Goal: Information Seeking & Learning: Find specific page/section

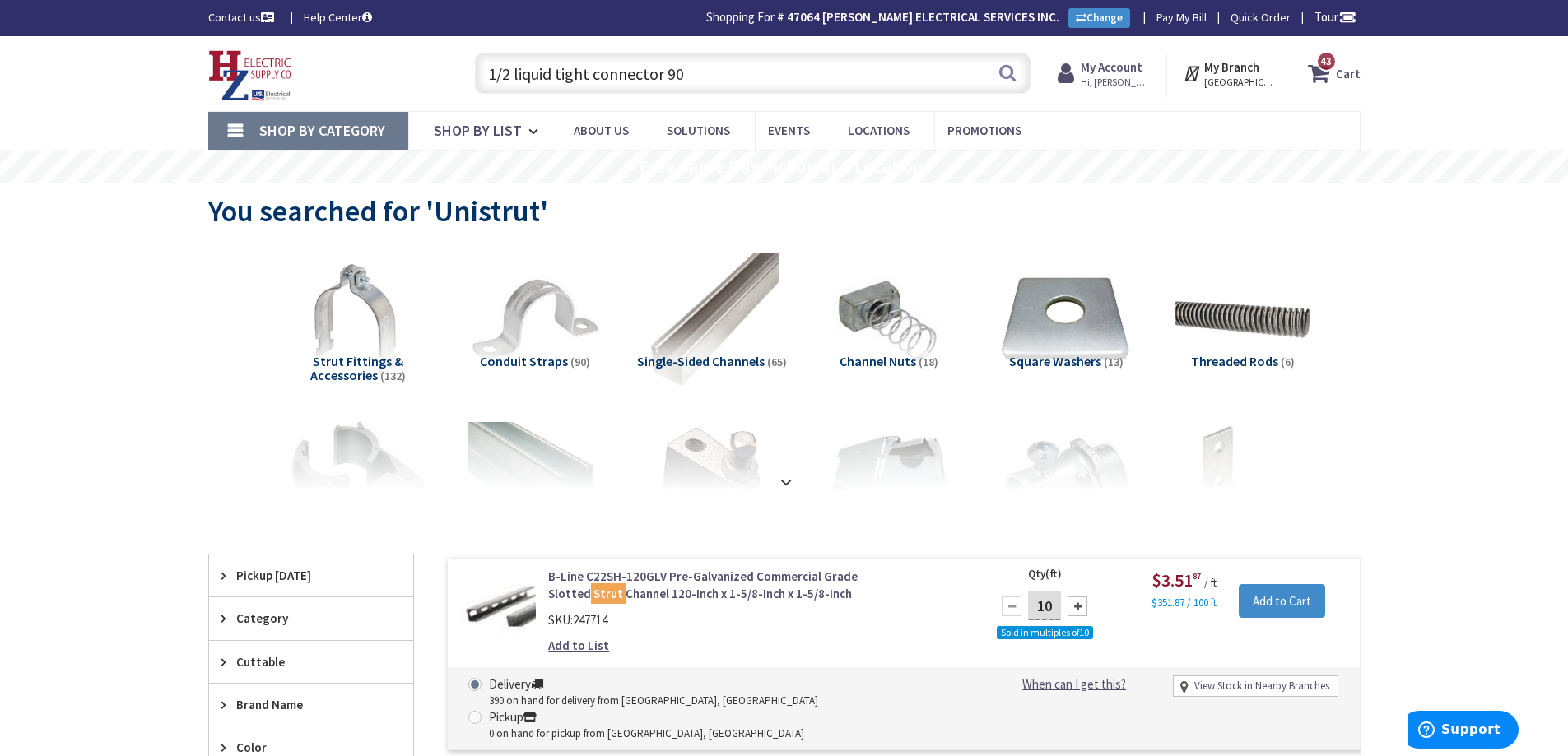
drag, startPoint x: 716, startPoint y: 78, endPoint x: 488, endPoint y: 67, distance: 228.3
click at [488, 67] on input "1/2 liquid tight connector 90" at bounding box center [753, 73] width 556 height 41
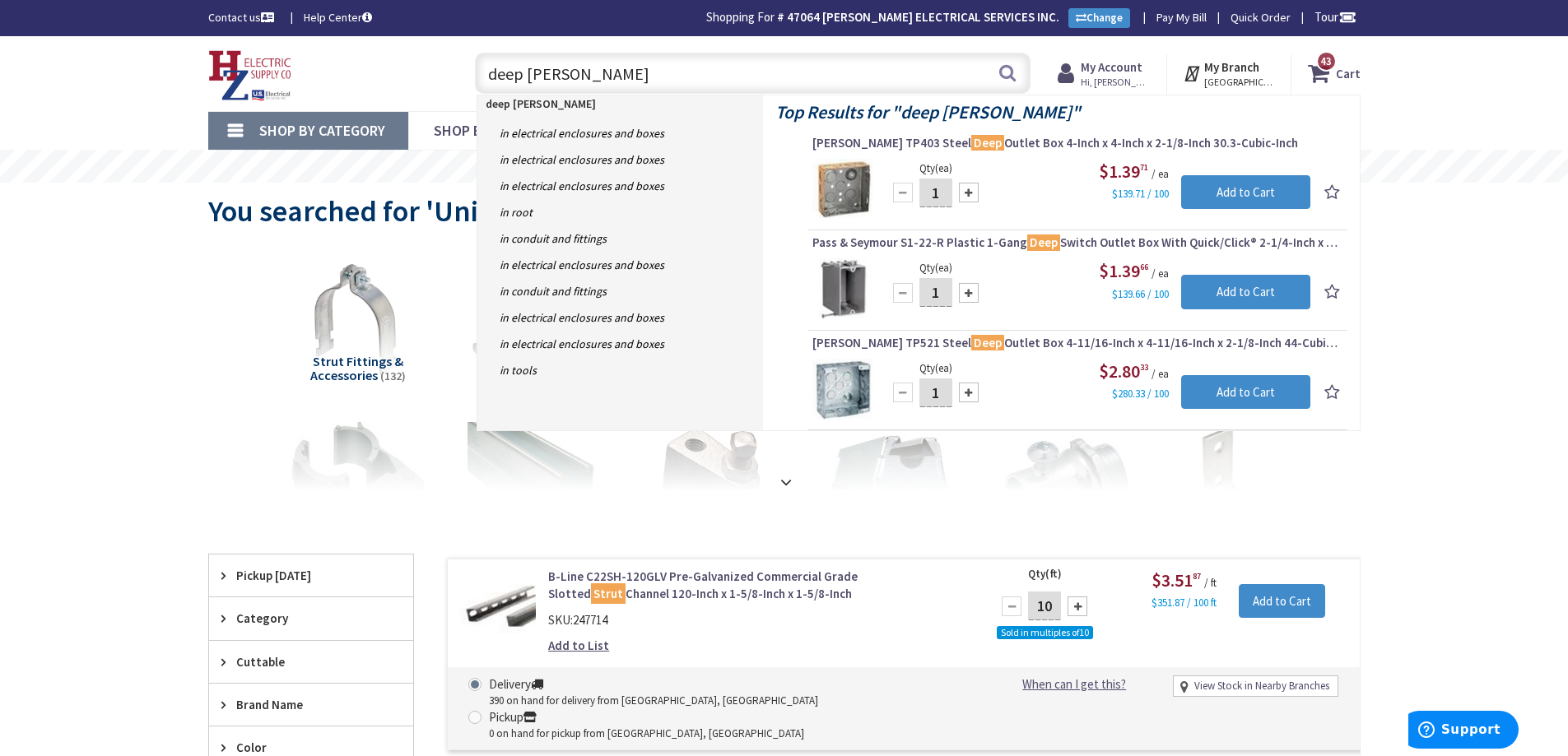
type input "deep bell box"
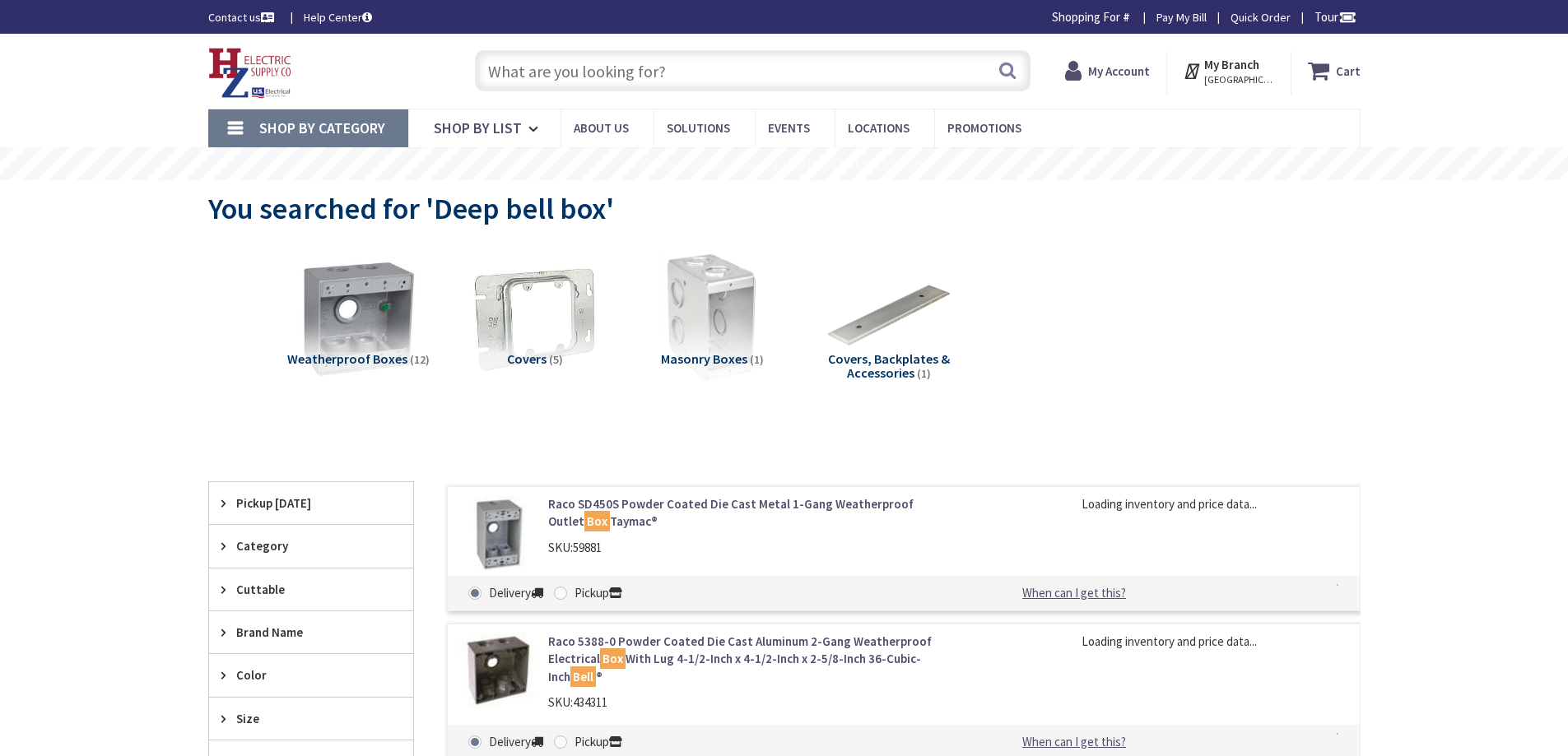
type input "[GEOGRAPHIC_DATA], [STREET_ADDRESS]"
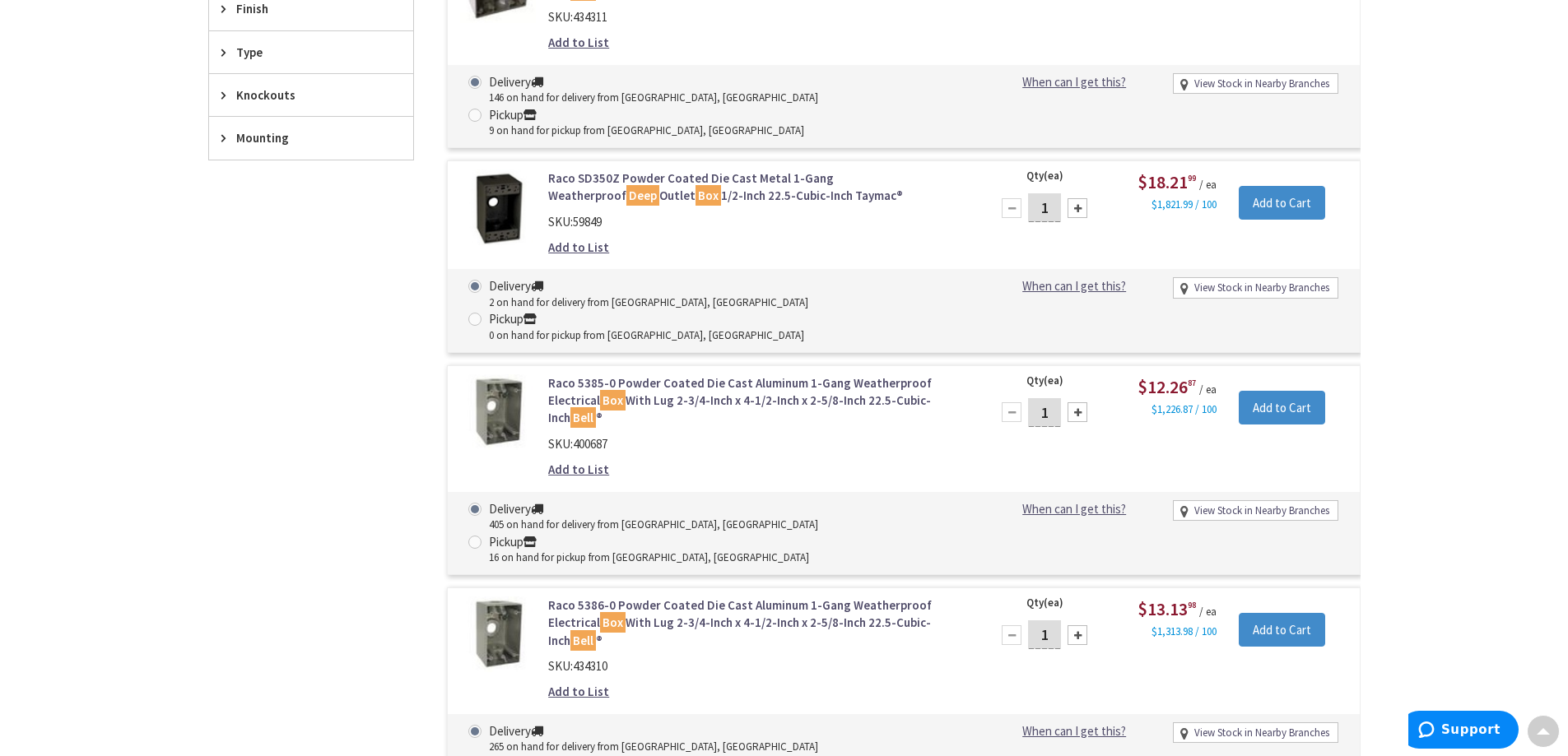
scroll to position [743, 0]
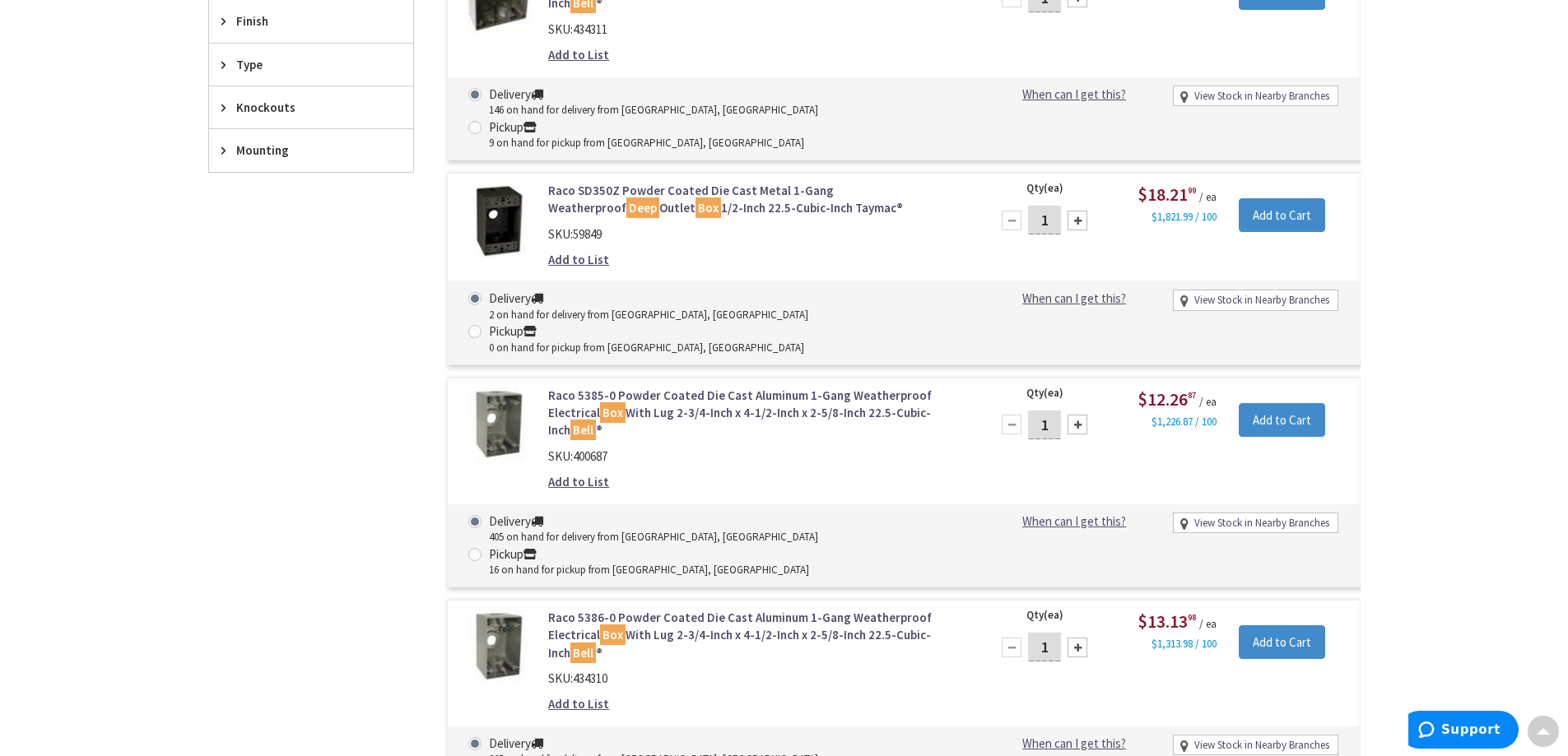
drag, startPoint x: 641, startPoint y: 462, endPoint x: 617, endPoint y: 467, distance: 24.5
click at [641, 609] on link "Raco 5386-0 Powder Coated Die Cast Aluminum 1-Gang Weatherproof Electrical Box …" at bounding box center [757, 635] width 419 height 53
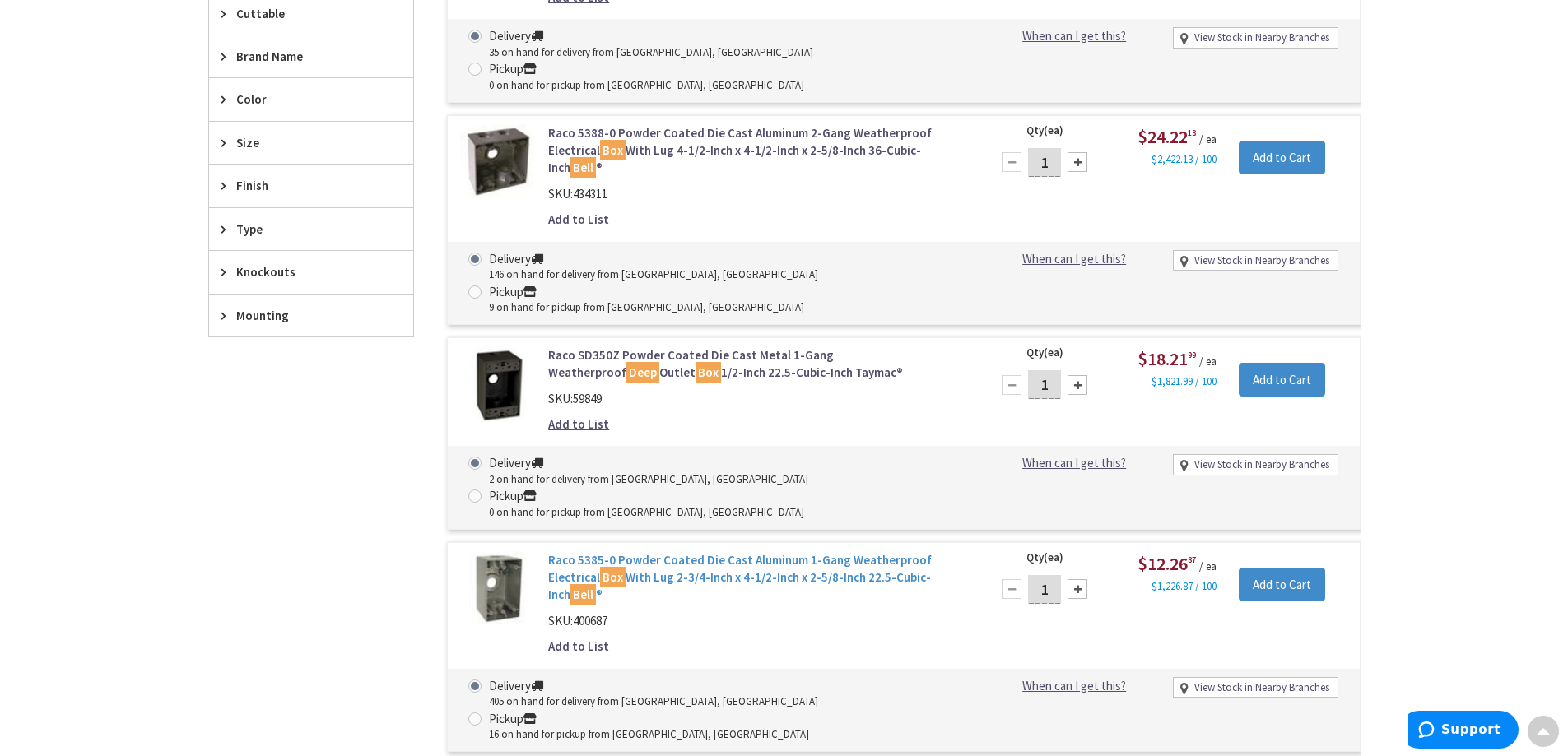
scroll to position [579, 0]
click at [664, 551] on link "Raco 5385-0 Powder Coated Die Cast Aluminum 1-Gang Weatherproof Electrical Box …" at bounding box center [757, 578] width 419 height 53
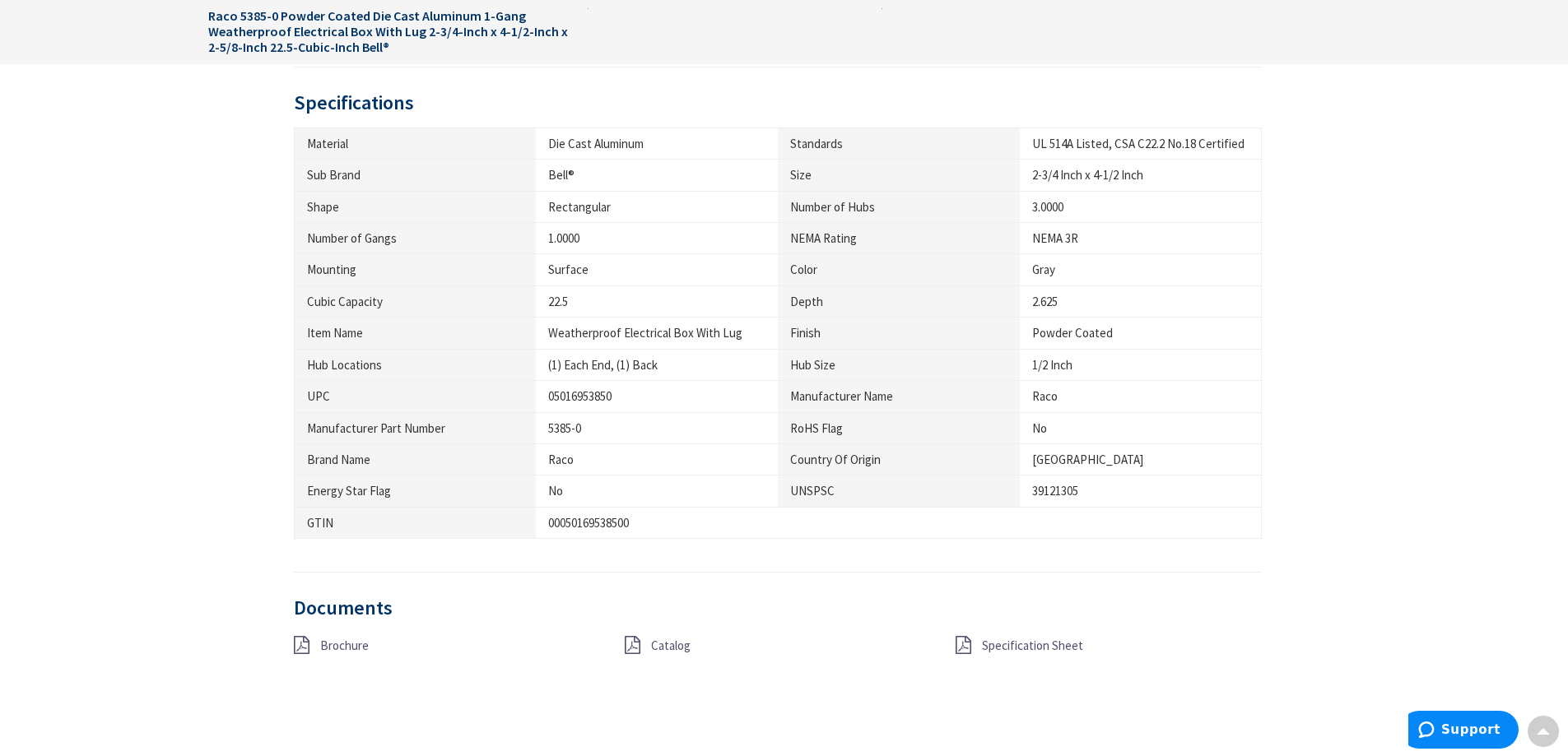
scroll to position [905, 0]
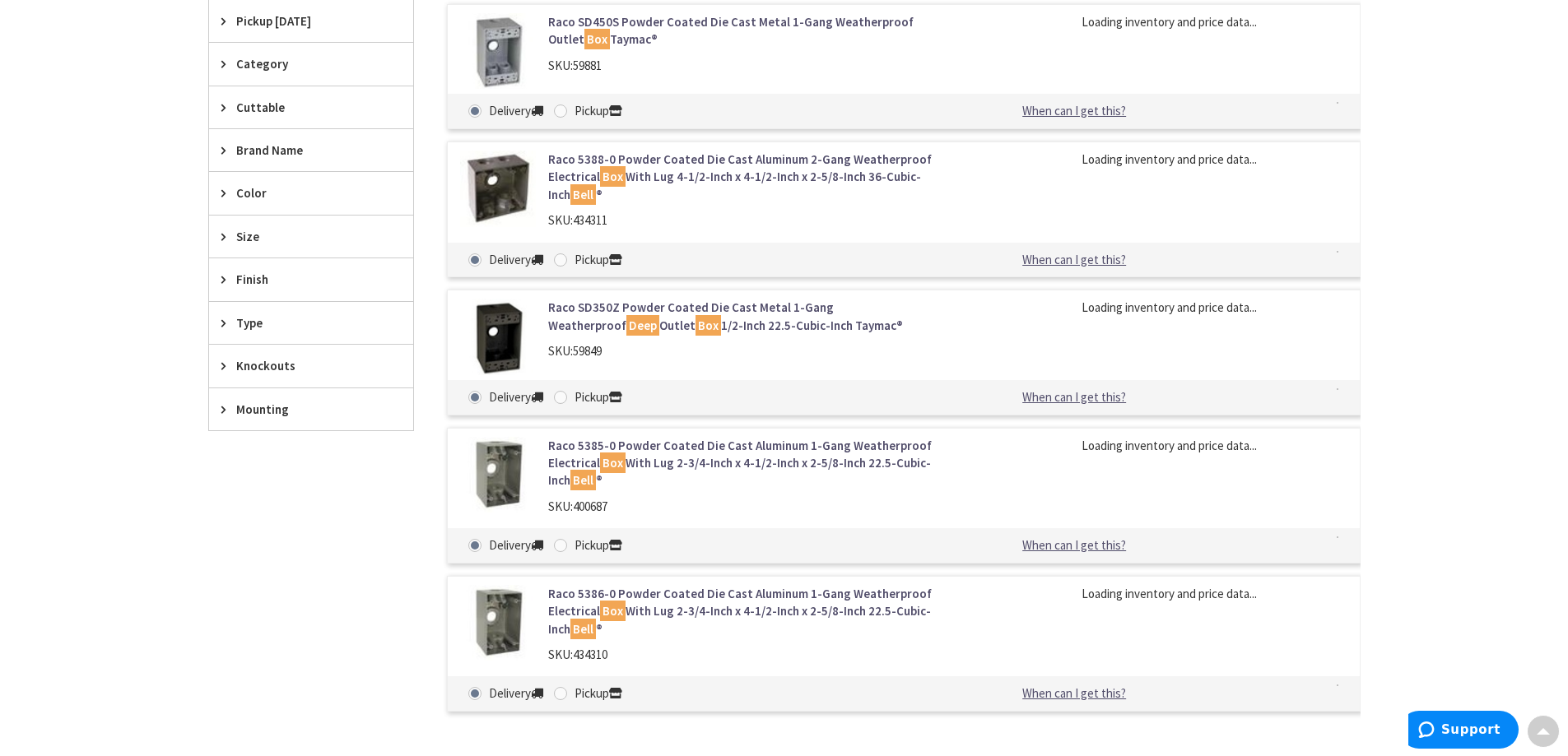
scroll to position [165, 0]
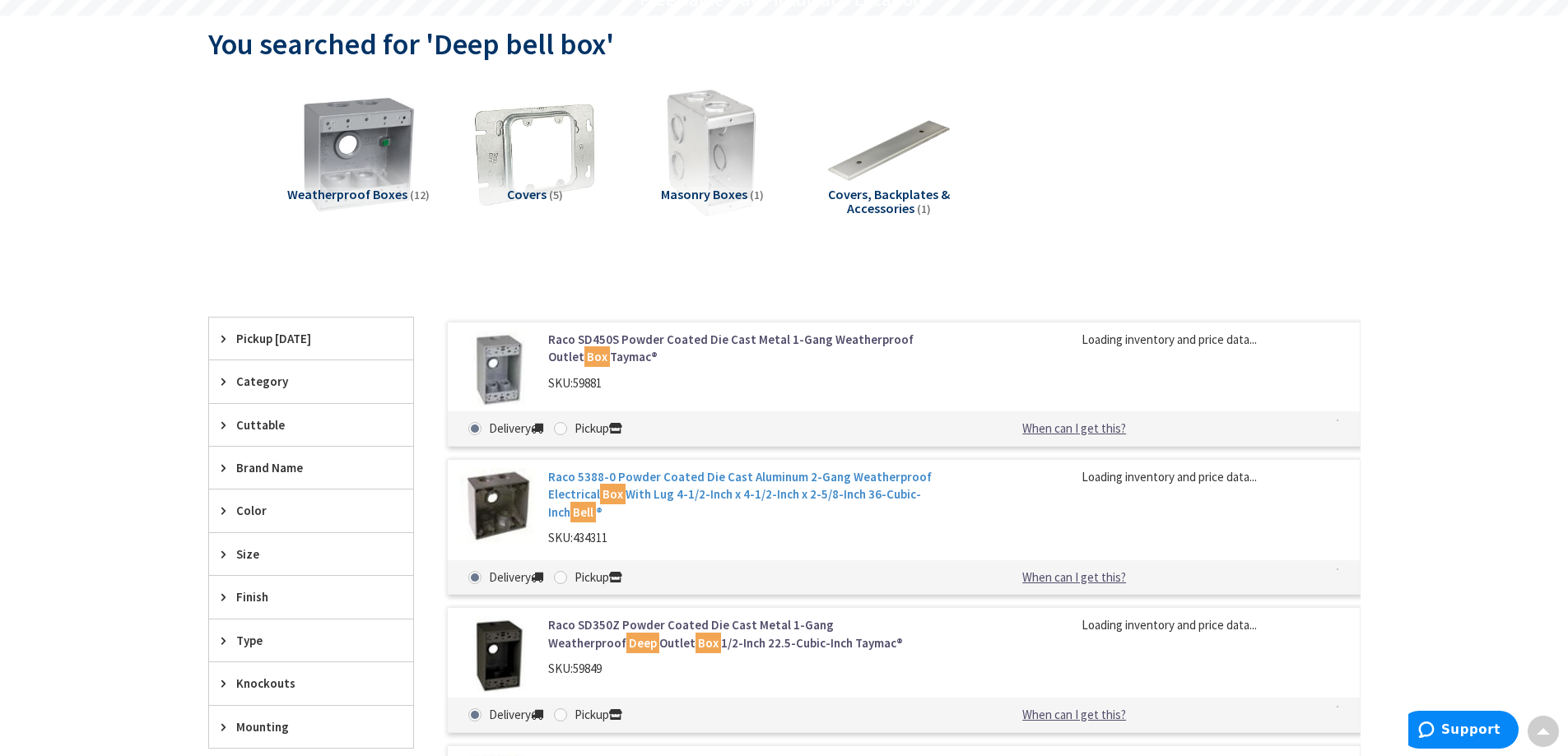
click at [656, 489] on div "Raco SD450S Powder Coated Die Cast Metal 1-Gang Weatherproof Outlet Box Taymac®…" at bounding box center [887, 677] width 947 height 720
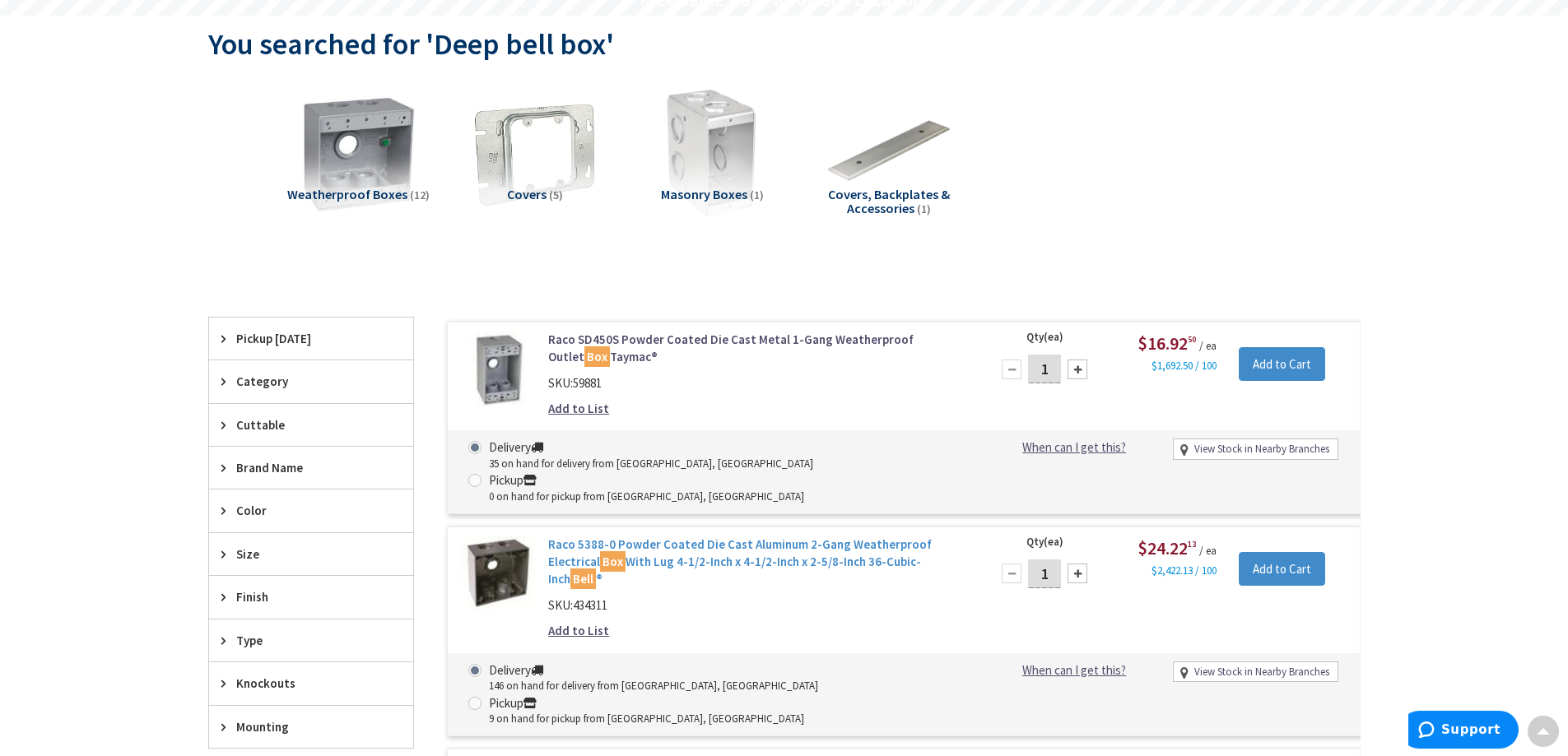
scroll to position [167, 0]
click at [652, 535] on link "Raco 5388-0 Powder Coated Die Cast Aluminum 2-Gang Weatherproof Electrical Box …" at bounding box center [757, 561] width 419 height 53
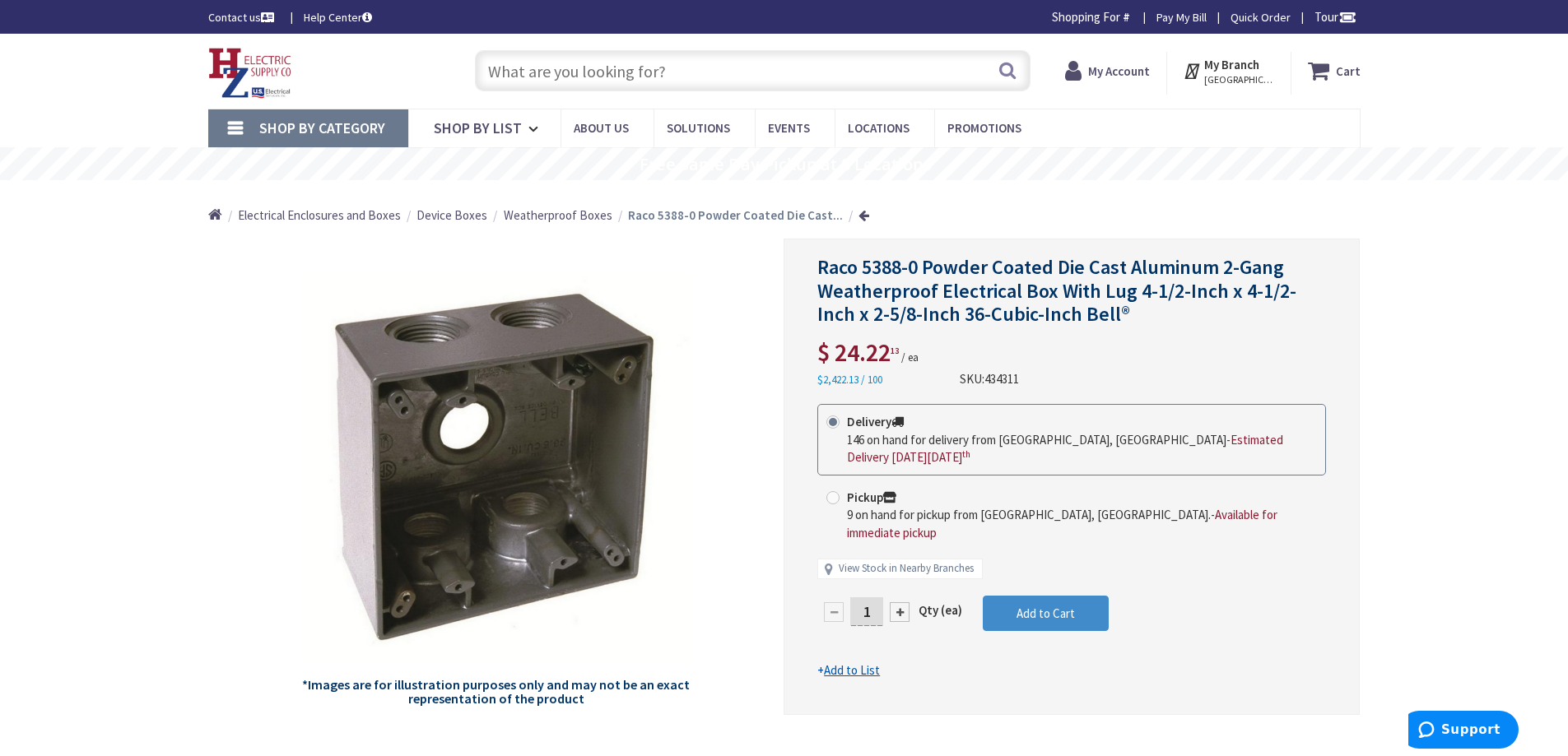
click at [612, 79] on input "text" at bounding box center [753, 71] width 556 height 41
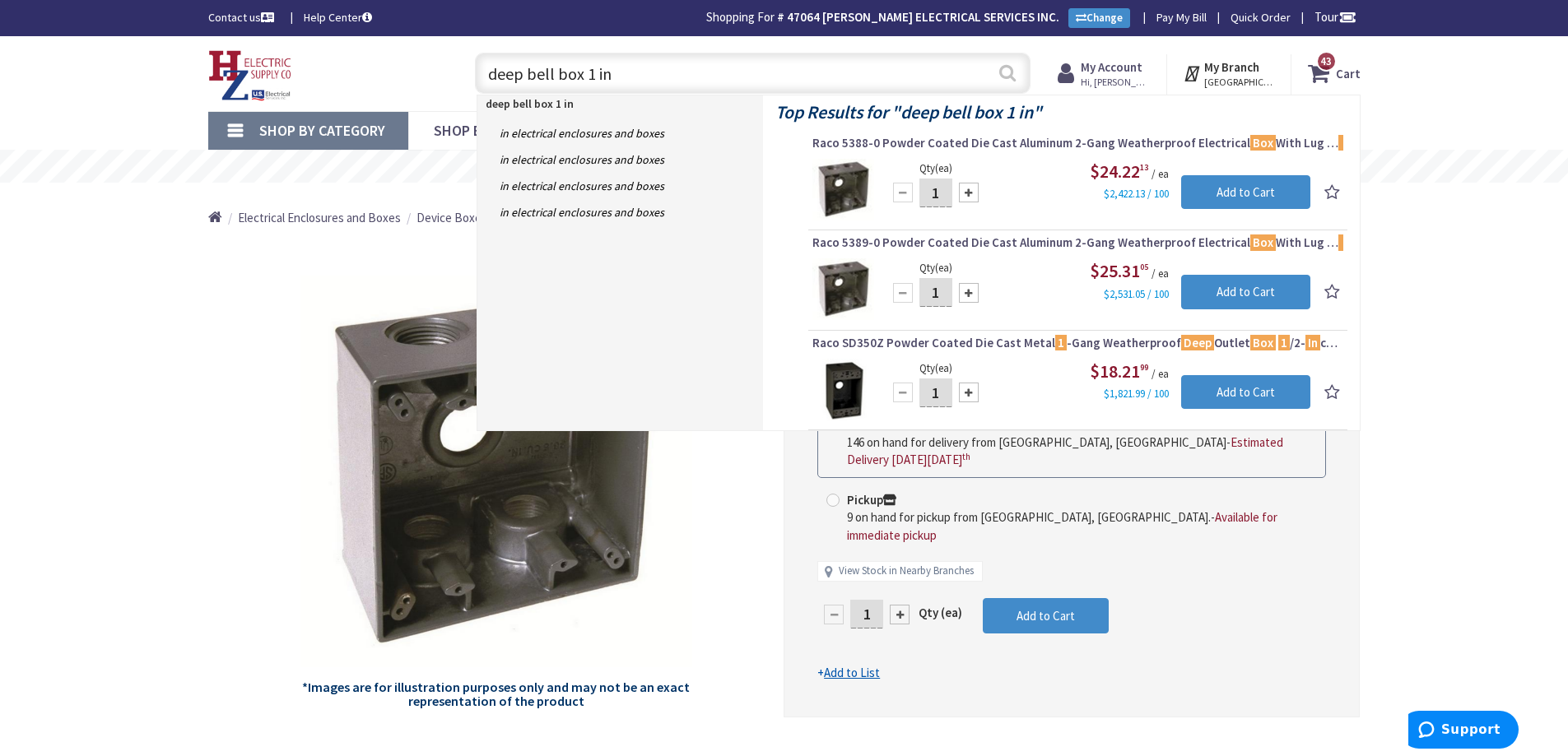
type input "deep bell box 1 in"
click at [1005, 77] on button "Search" at bounding box center [1007, 73] width 21 height 37
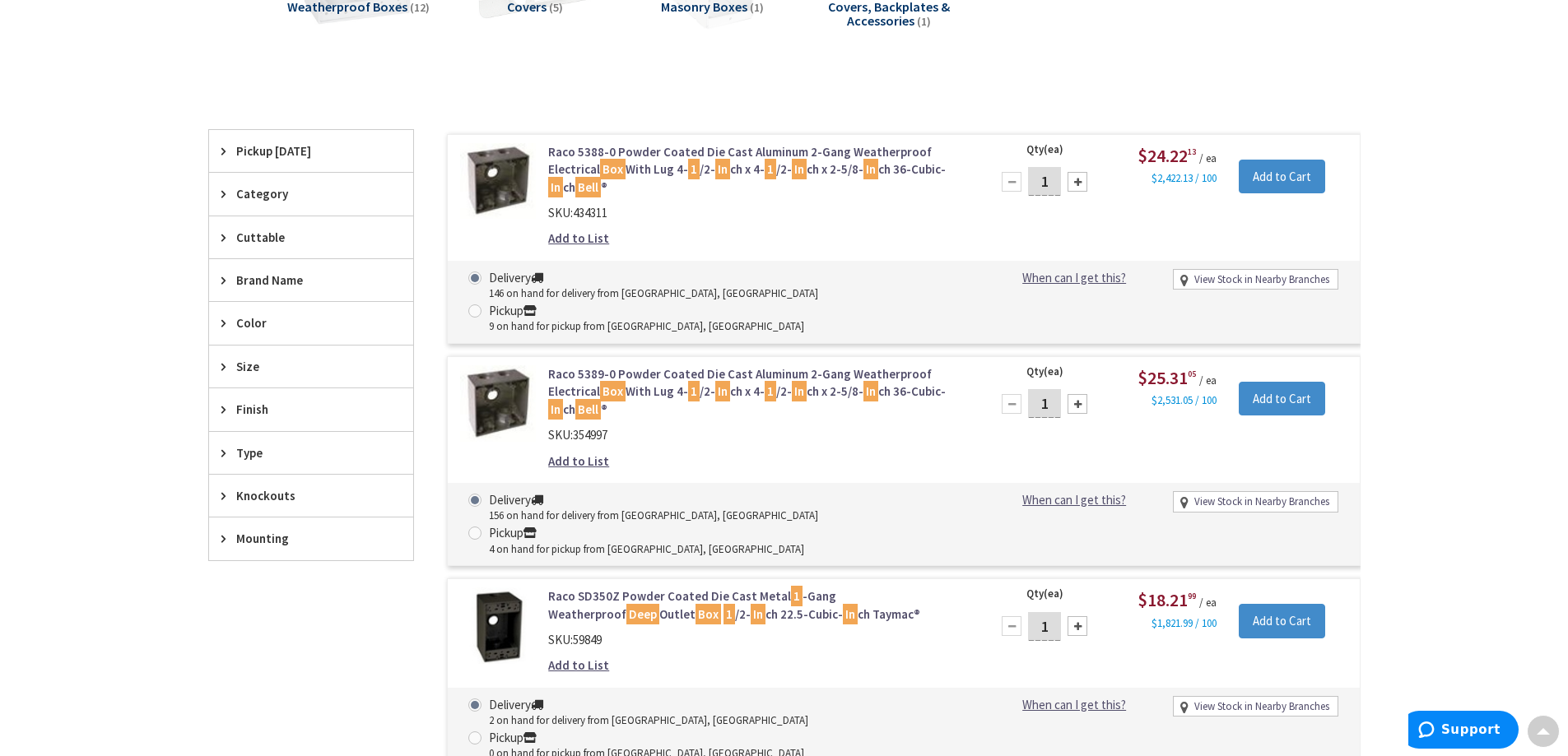
scroll to position [332, 0]
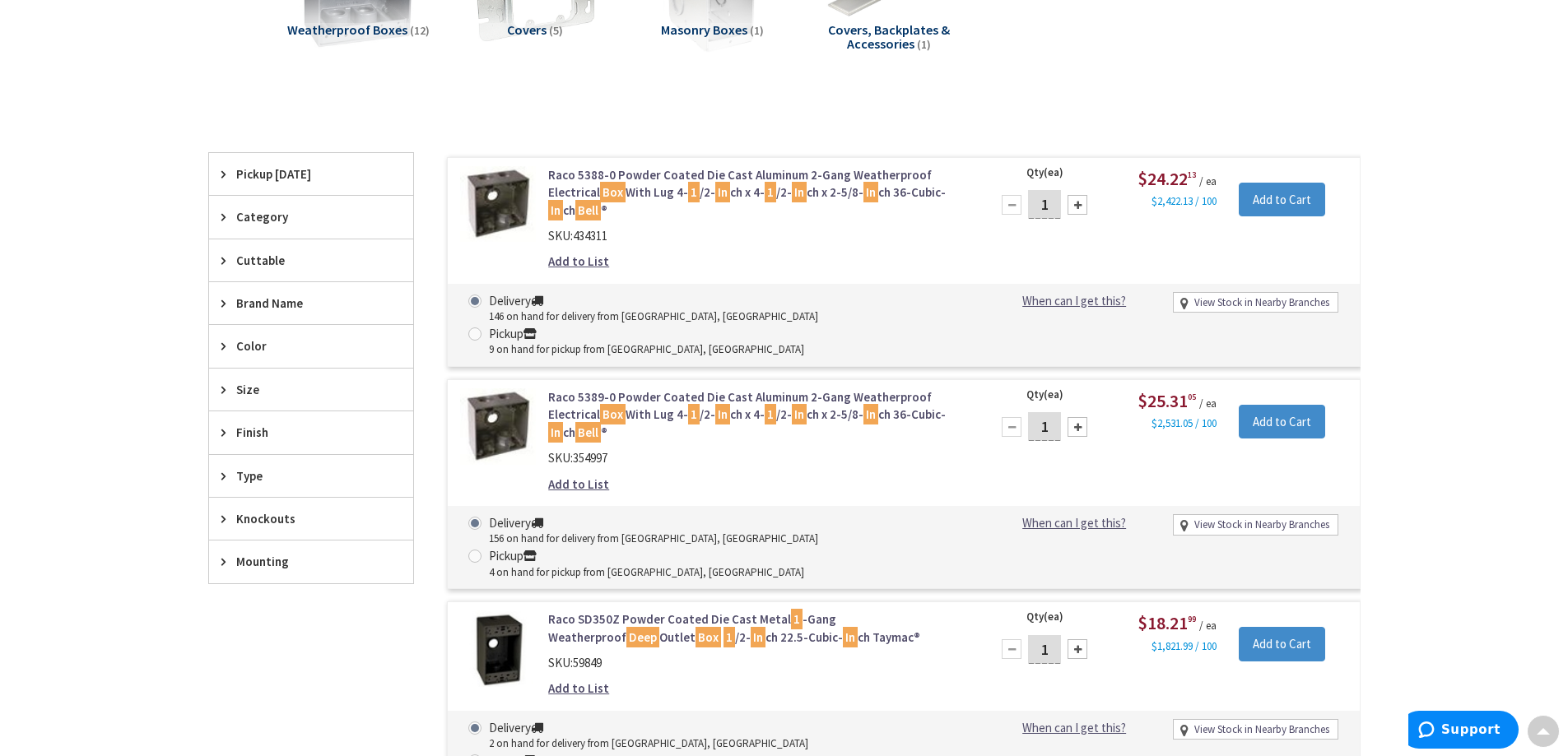
click at [803, 181] on link "Raco 5388-0 Powder Coated Die Cast Aluminum 2-Gang Weatherproof Electrical Box …" at bounding box center [757, 192] width 419 height 53
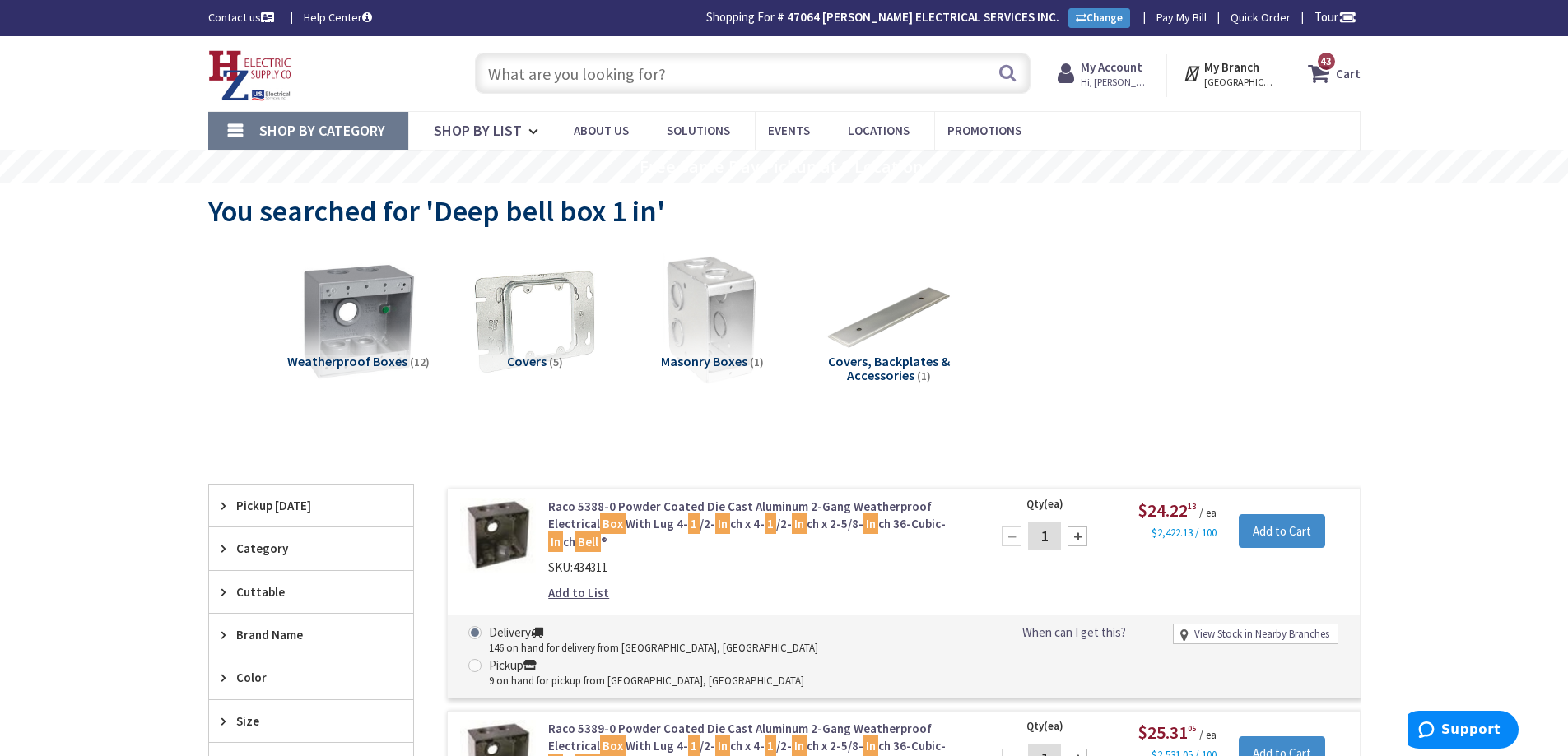
click at [711, 61] on input "text" at bounding box center [753, 73] width 556 height 41
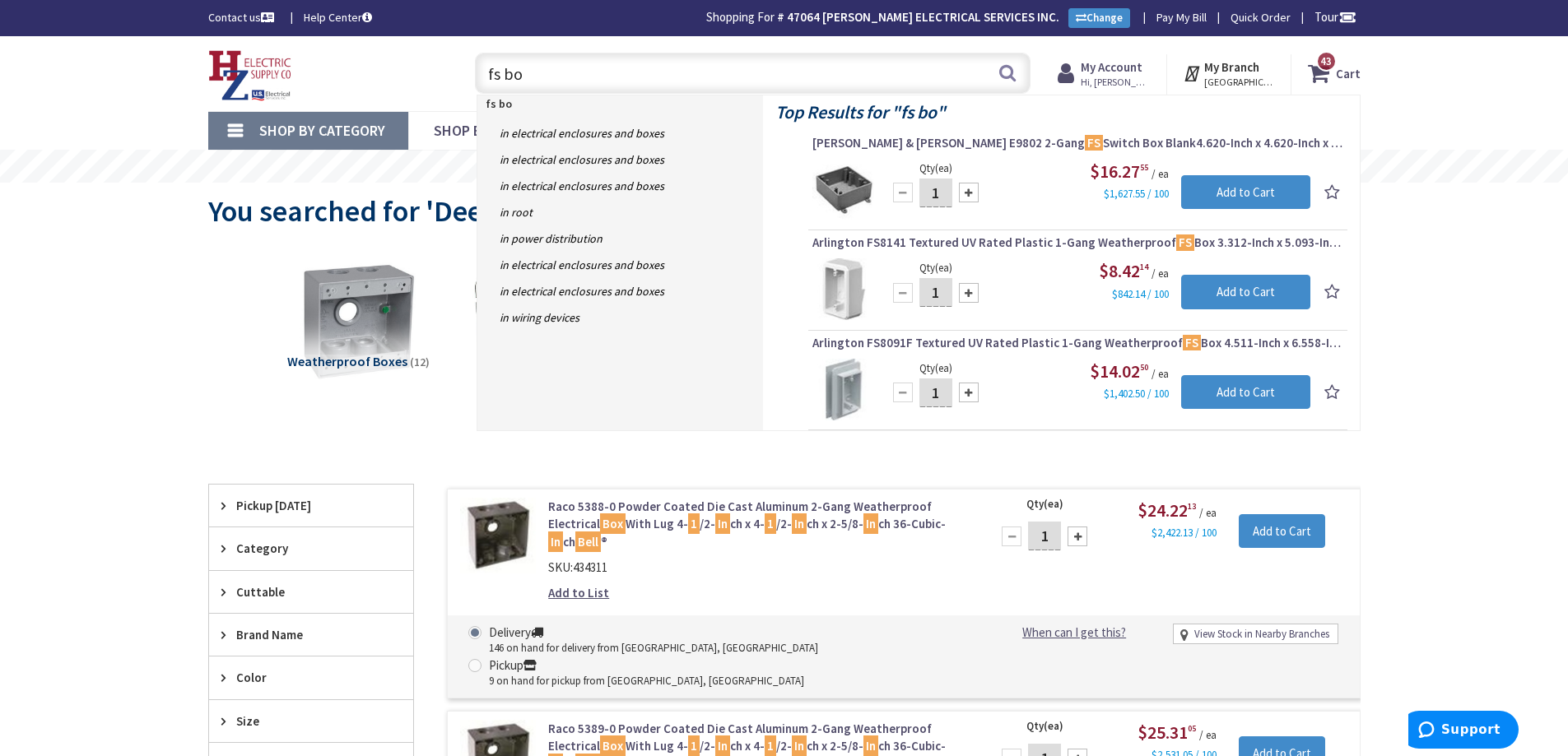
type input "fs box"
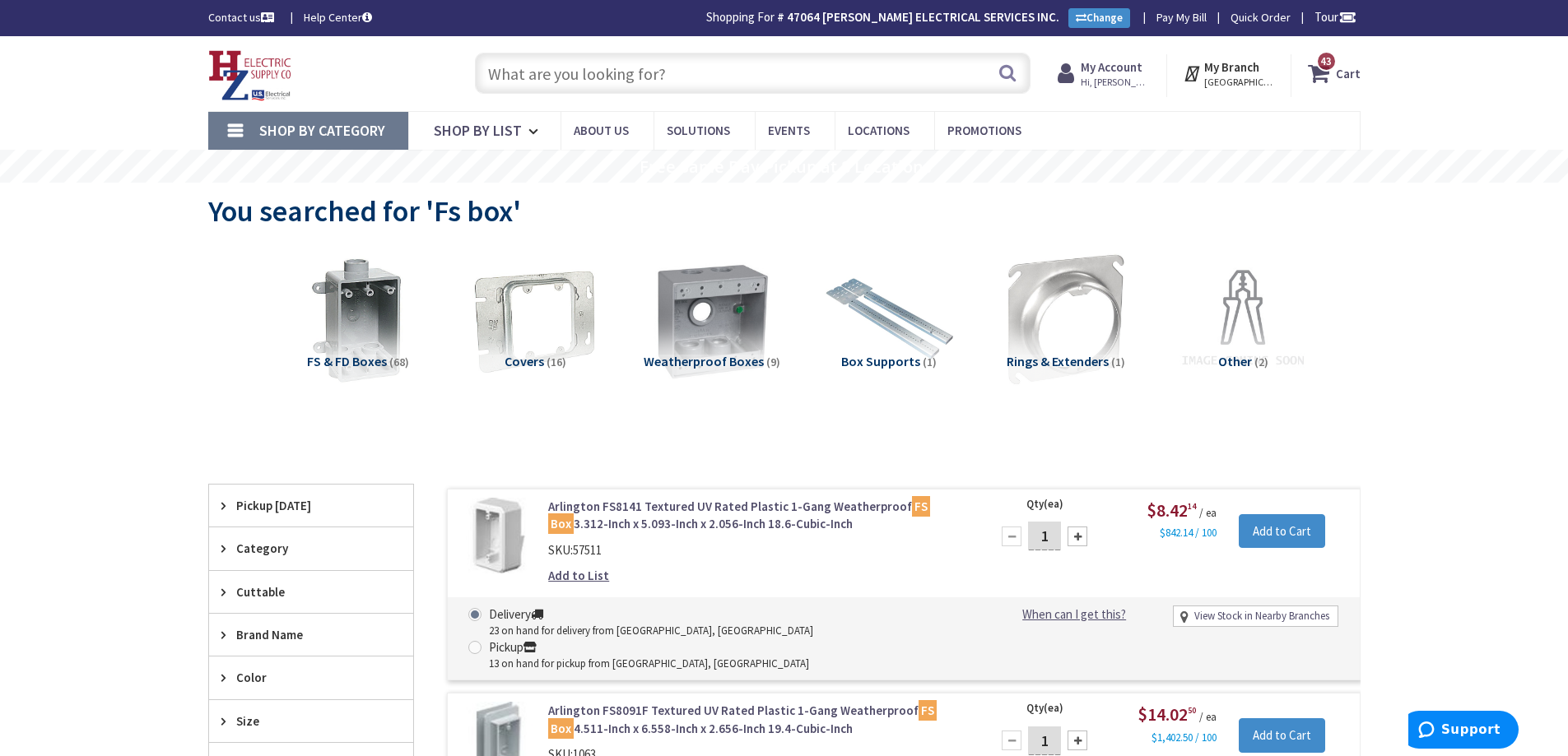
click at [731, 57] on input "text" at bounding box center [753, 73] width 556 height 41
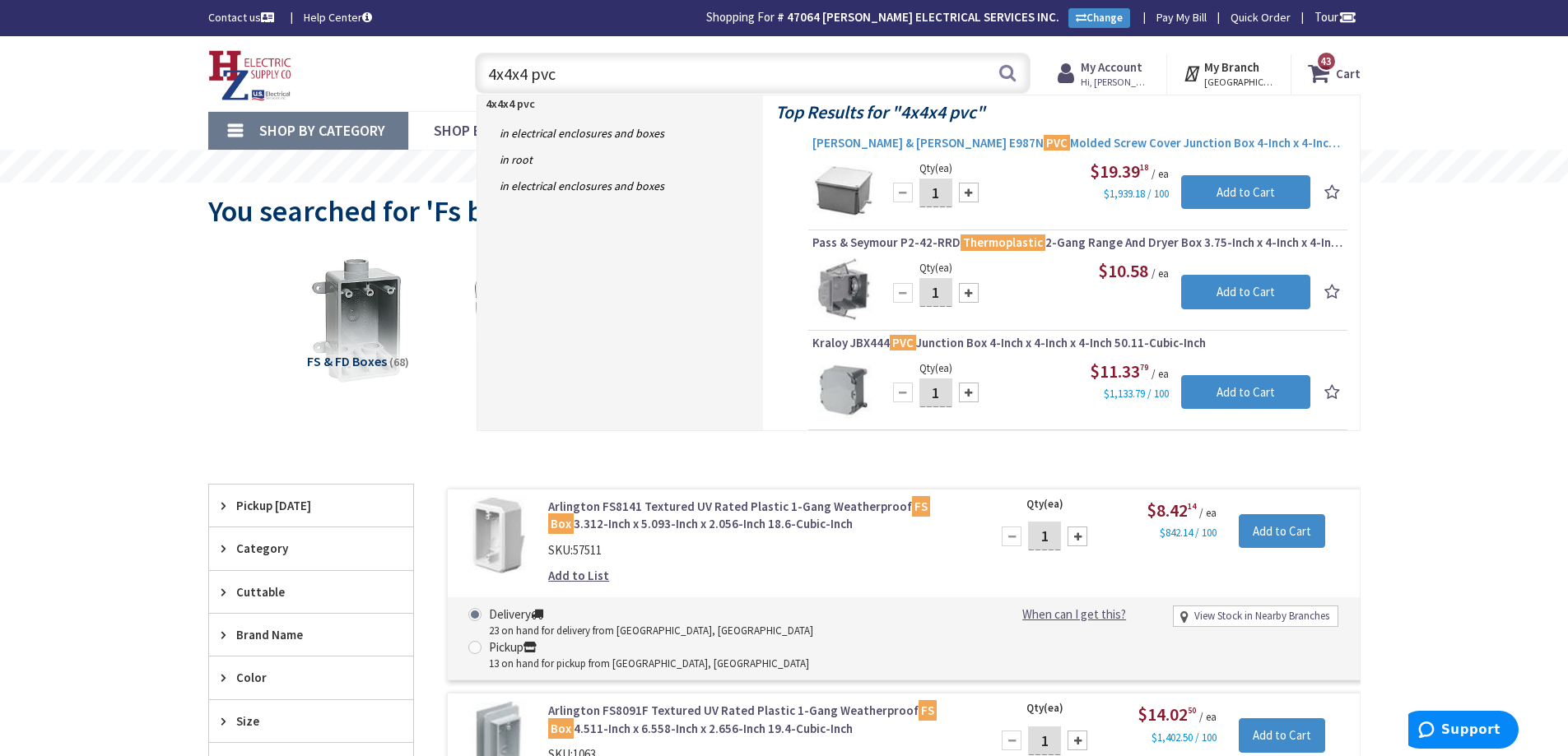
type input "4x4x4 pvc"
click at [859, 144] on span "Thomas & Betts E987N PVC Molded Screw Cover Junction Box 4-Inch x 4-Inch x 4-In…" at bounding box center [1078, 143] width 531 height 17
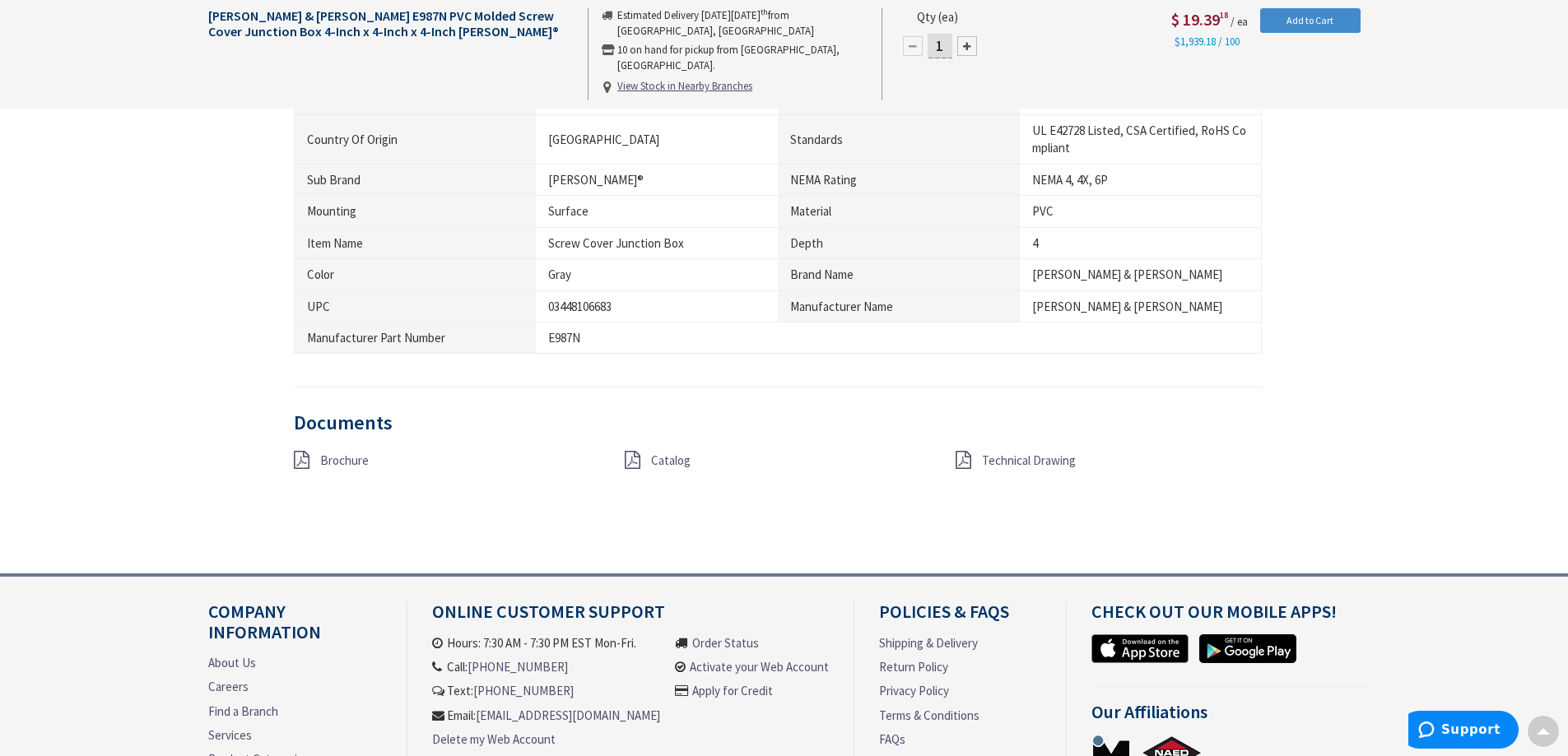
scroll to position [987, 0]
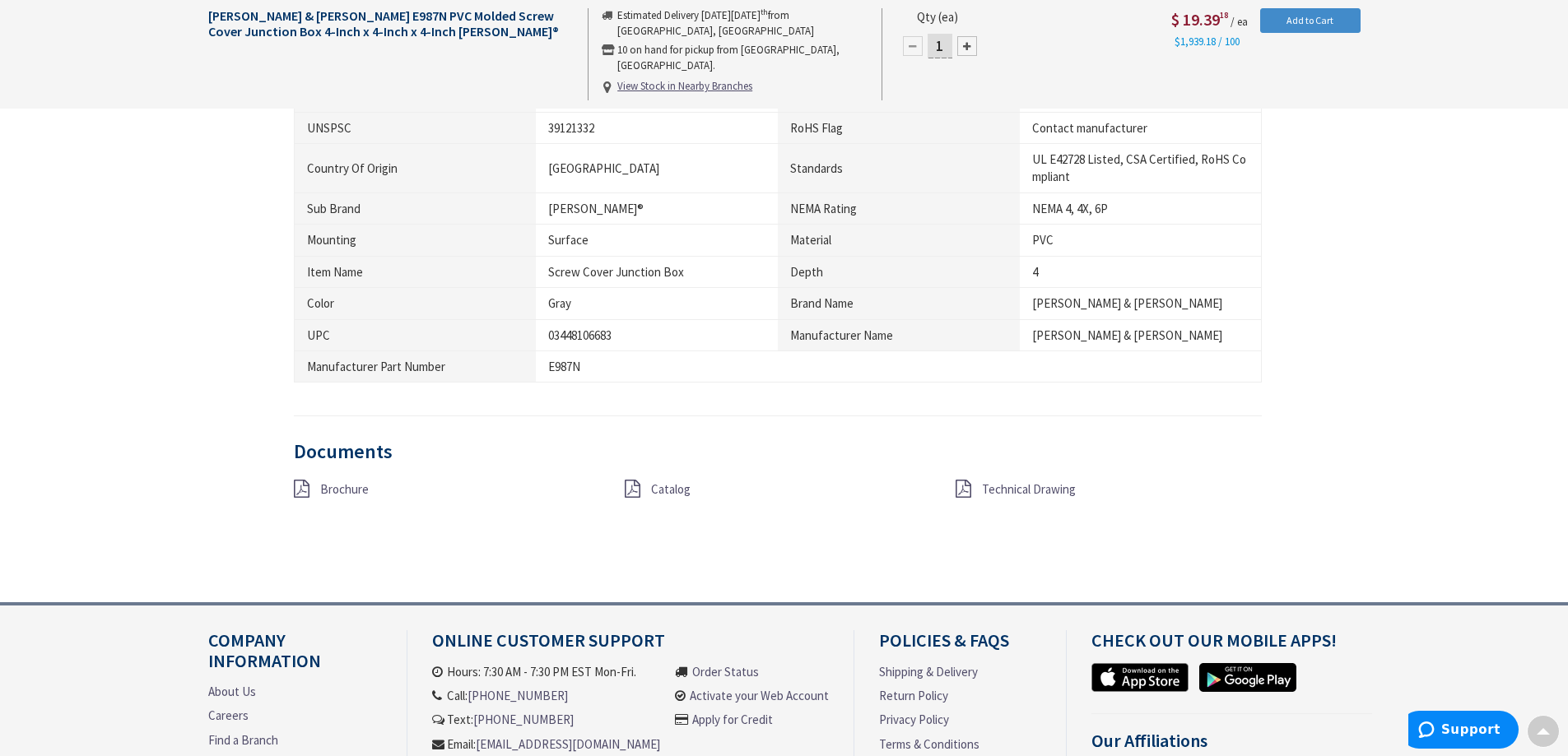
click at [1003, 490] on span "Technical Drawing" at bounding box center [1029, 490] width 94 height 16
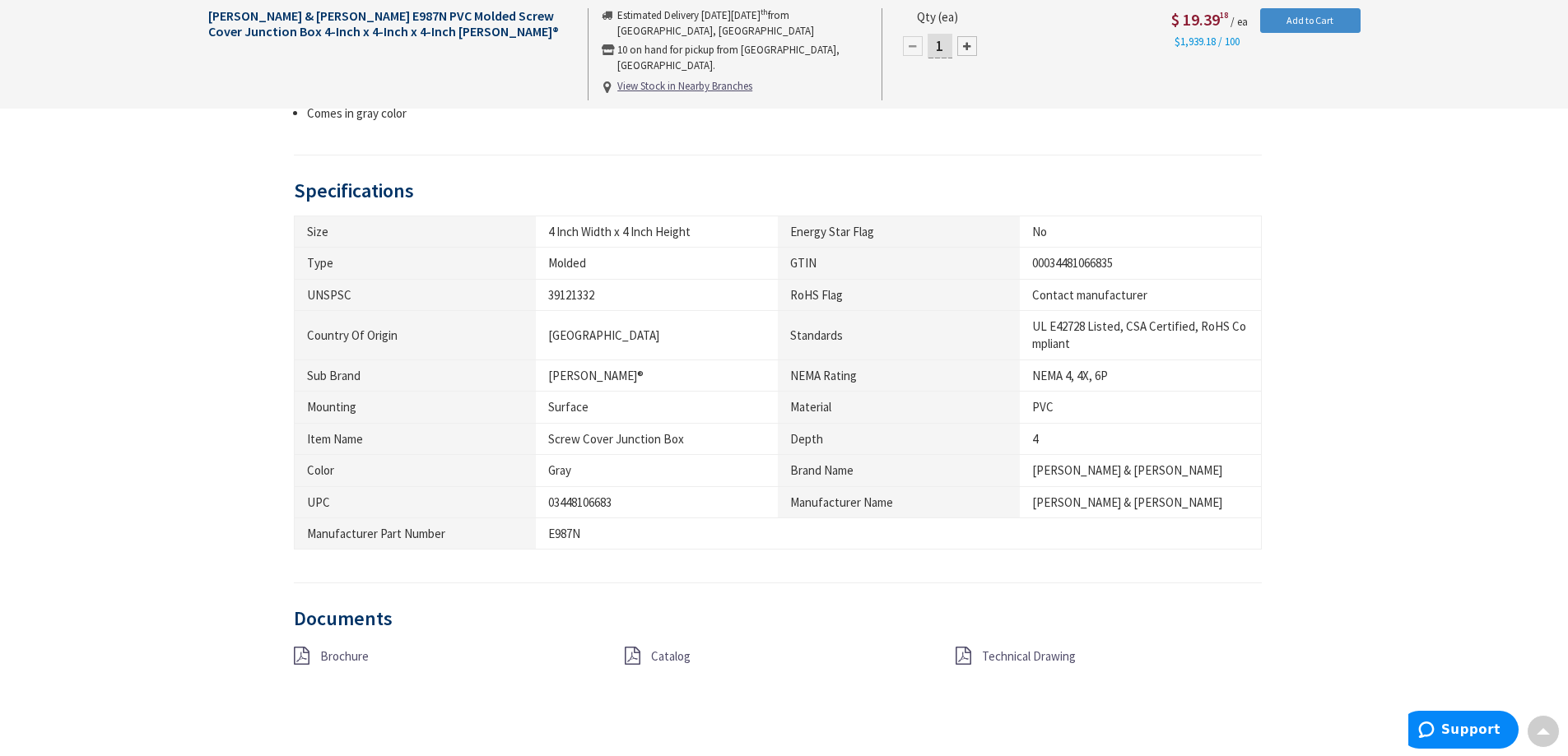
scroll to position [825, 0]
click at [649, 654] on div "Catalog" at bounding box center [777, 654] width 331 height 20
click at [658, 650] on span "Catalog" at bounding box center [671, 654] width 40 height 16
click at [1370, 115] on div "Description Thomas & Betts Carlon® Screw cover type molded junction box in gray…" at bounding box center [784, 331] width 1177 height 797
click at [1398, 94] on div "Thomas & Betts E987N PVC Molded Screw Cover Junction Box 4-Inch x 4-Inch x 4-In…" at bounding box center [784, 54] width 1568 height 109
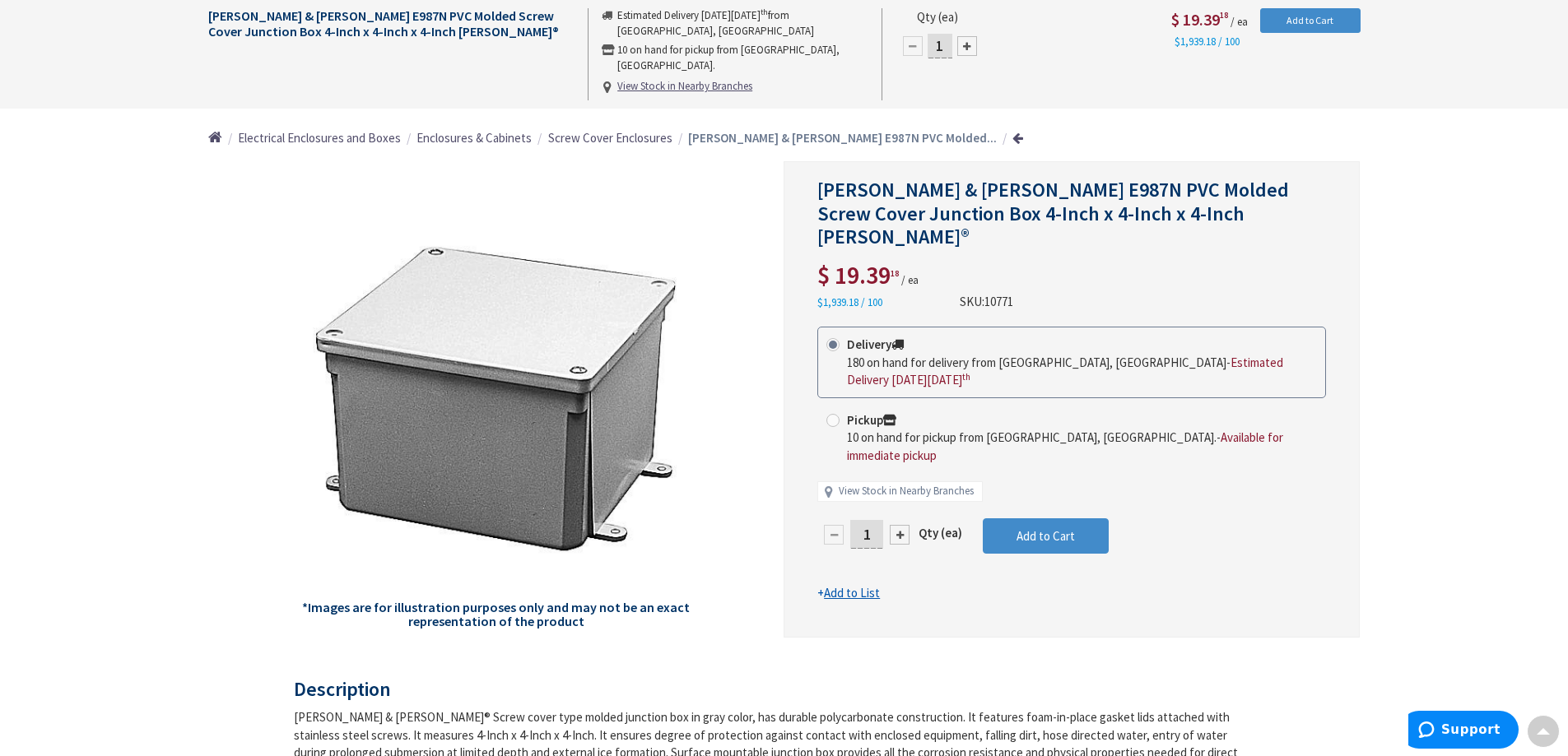
scroll to position [0, 0]
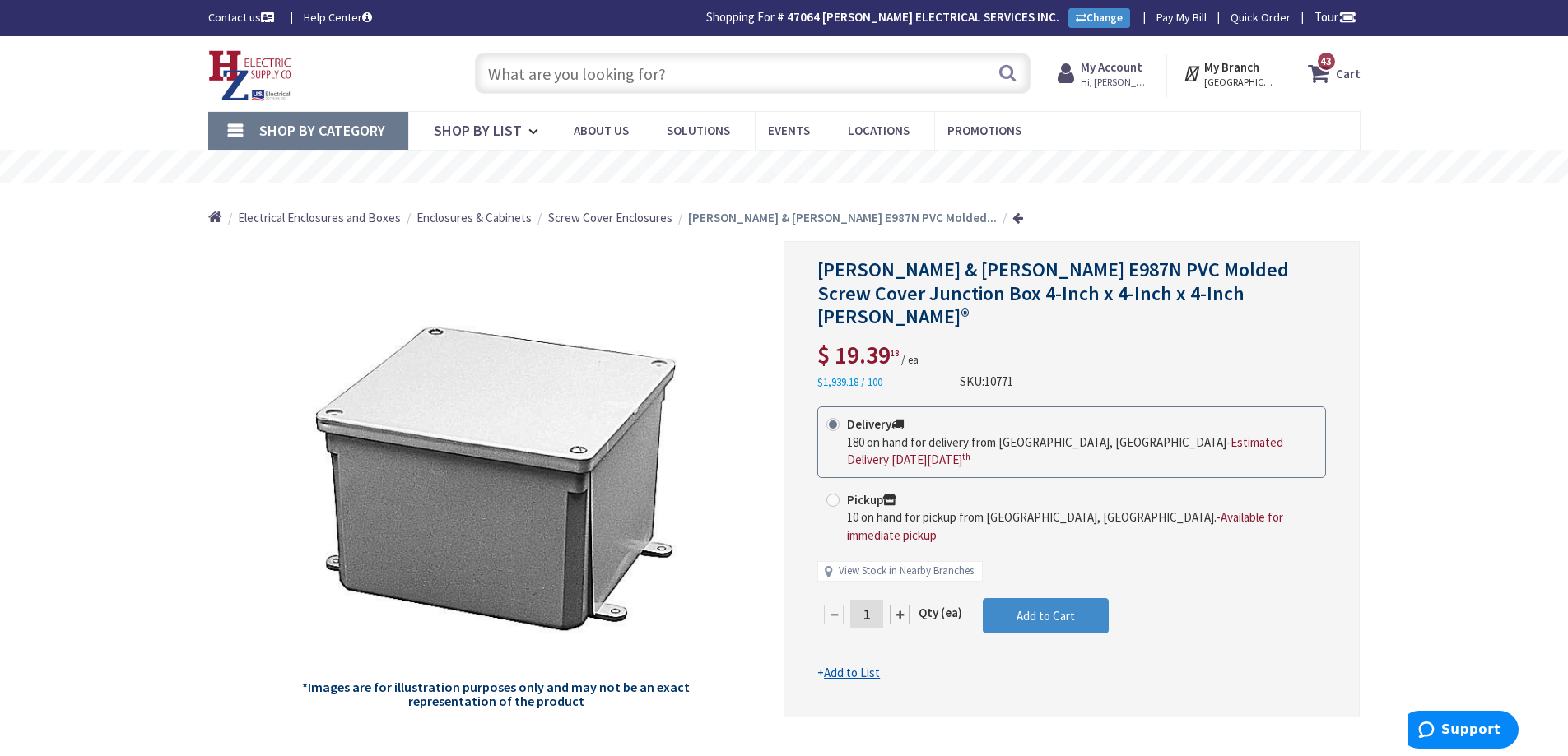
click at [897, 70] on input "text" at bounding box center [753, 73] width 556 height 41
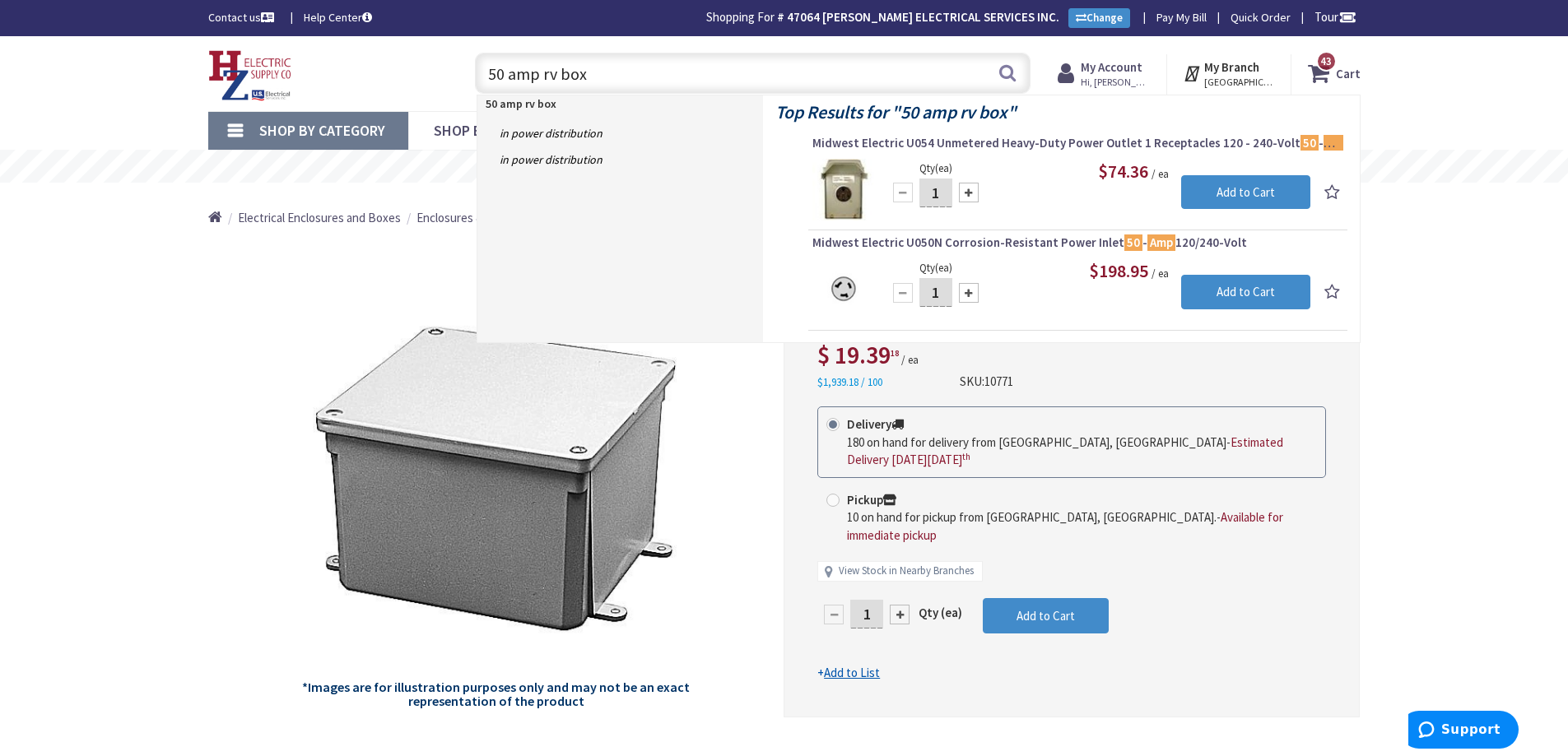
drag, startPoint x: 698, startPoint y: 71, endPoint x: 473, endPoint y: 79, distance: 225.1
click at [473, 79] on div "50 amp rv box 50 amp rv box Search" at bounding box center [748, 72] width 564 height 53
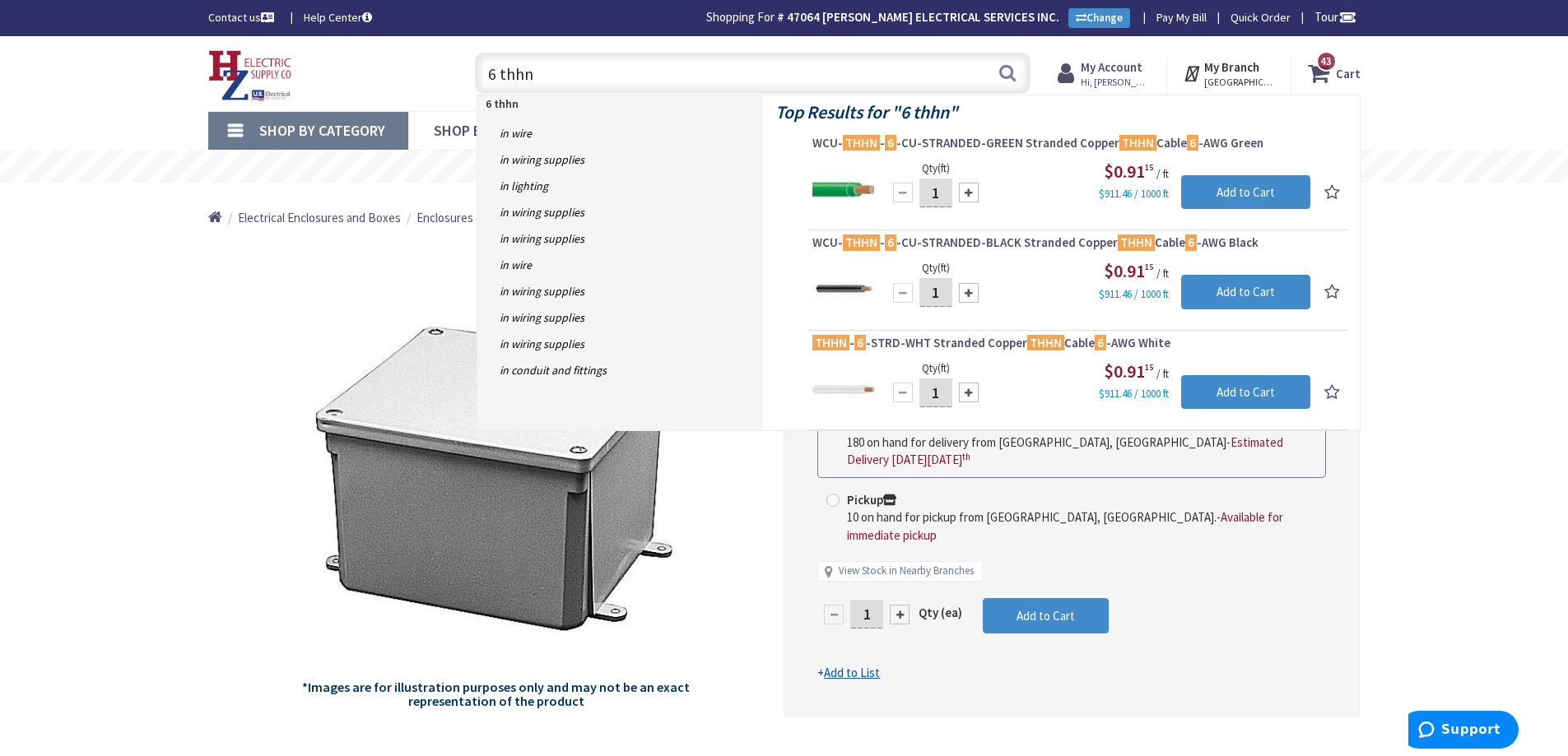
click at [497, 76] on input "6 thhn" at bounding box center [753, 73] width 556 height 41
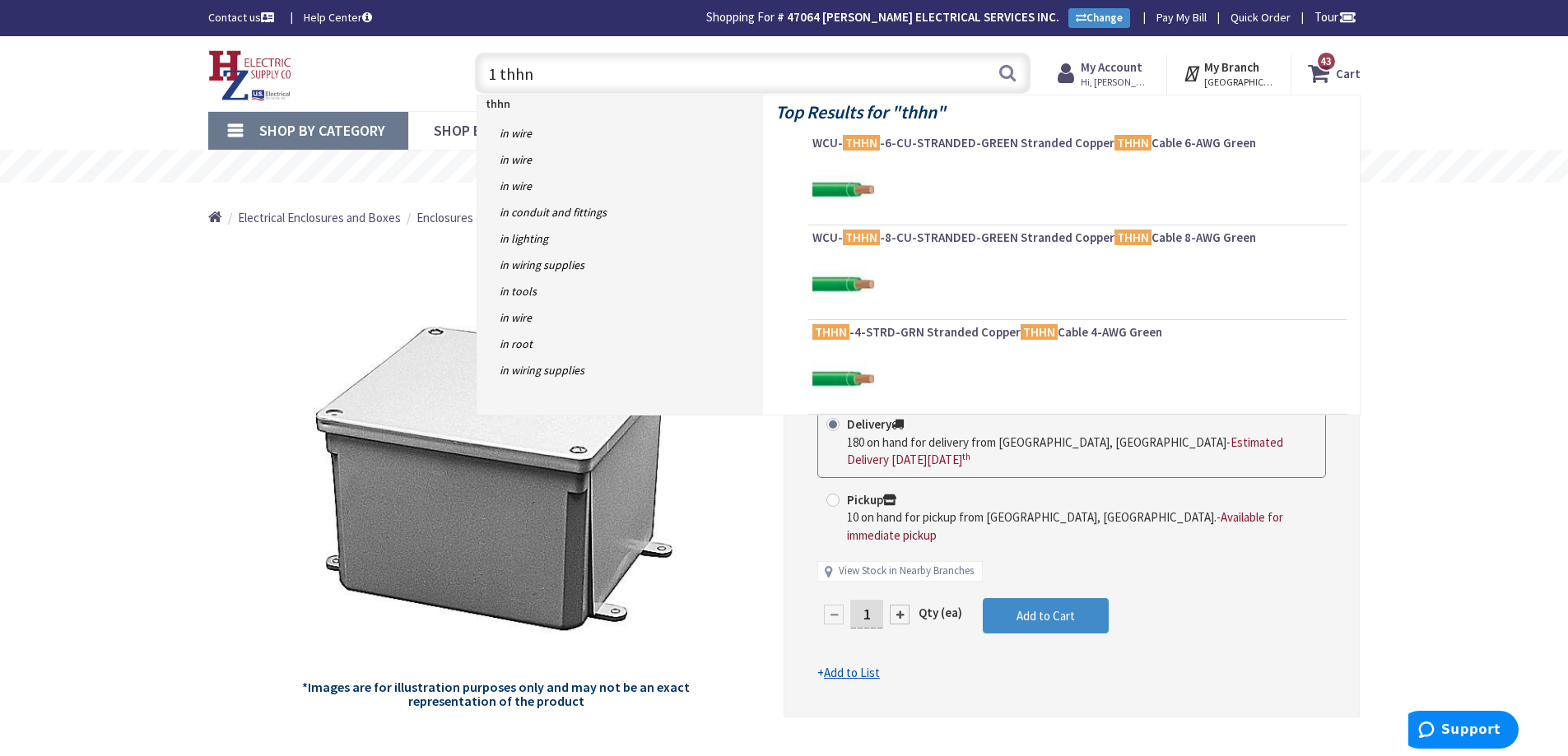
type input "10 thhn"
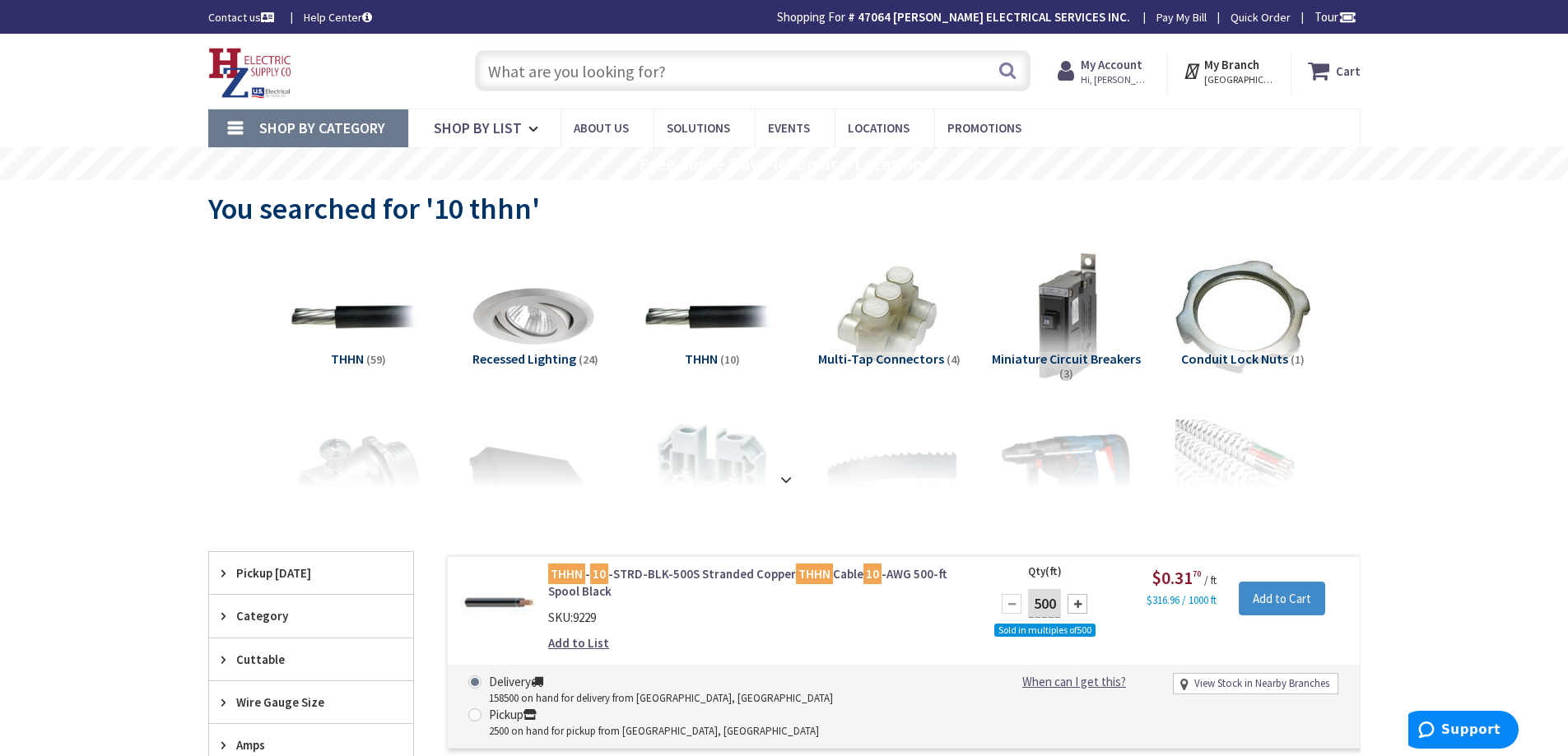
click at [515, 56] on input "text" at bounding box center [753, 71] width 556 height 41
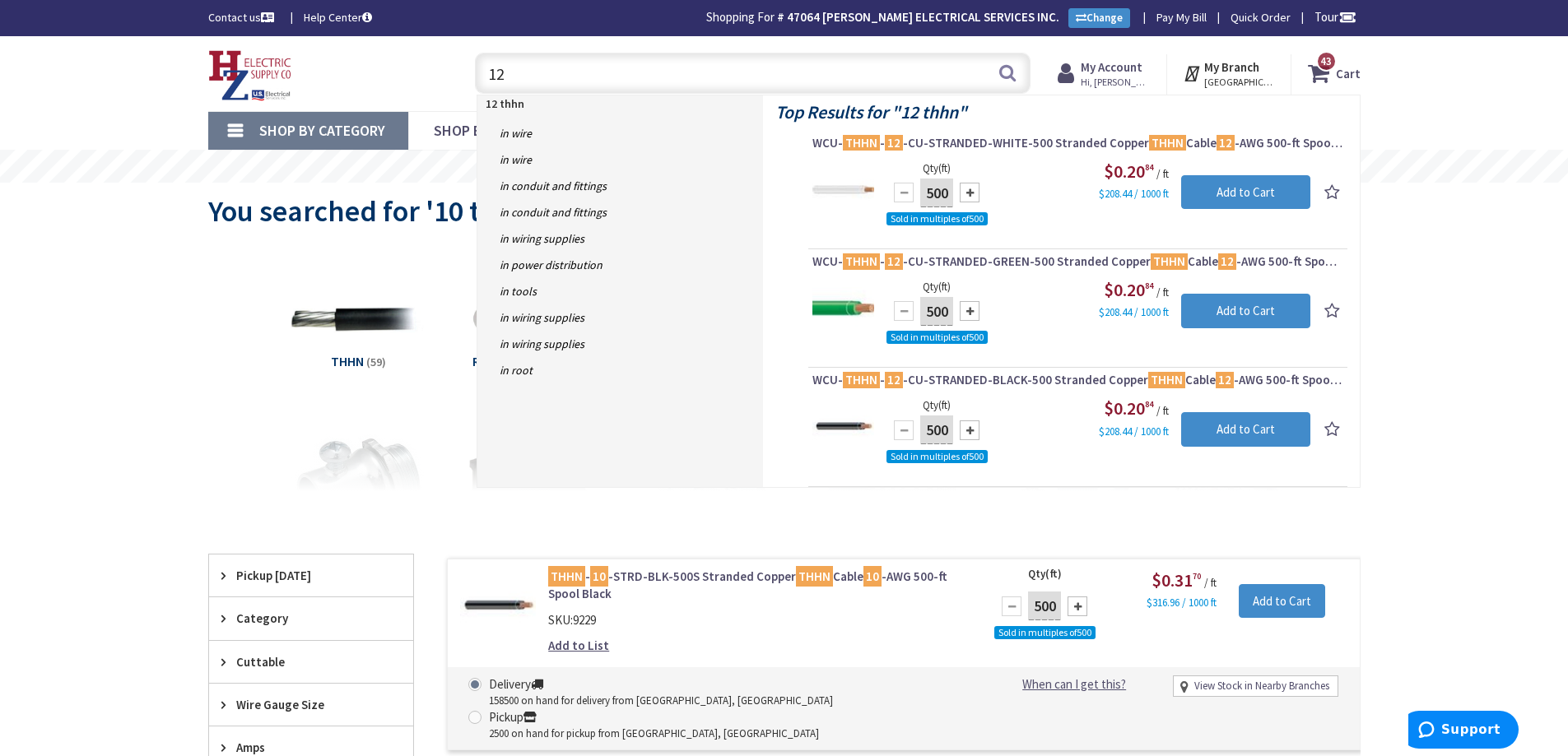
type input "1"
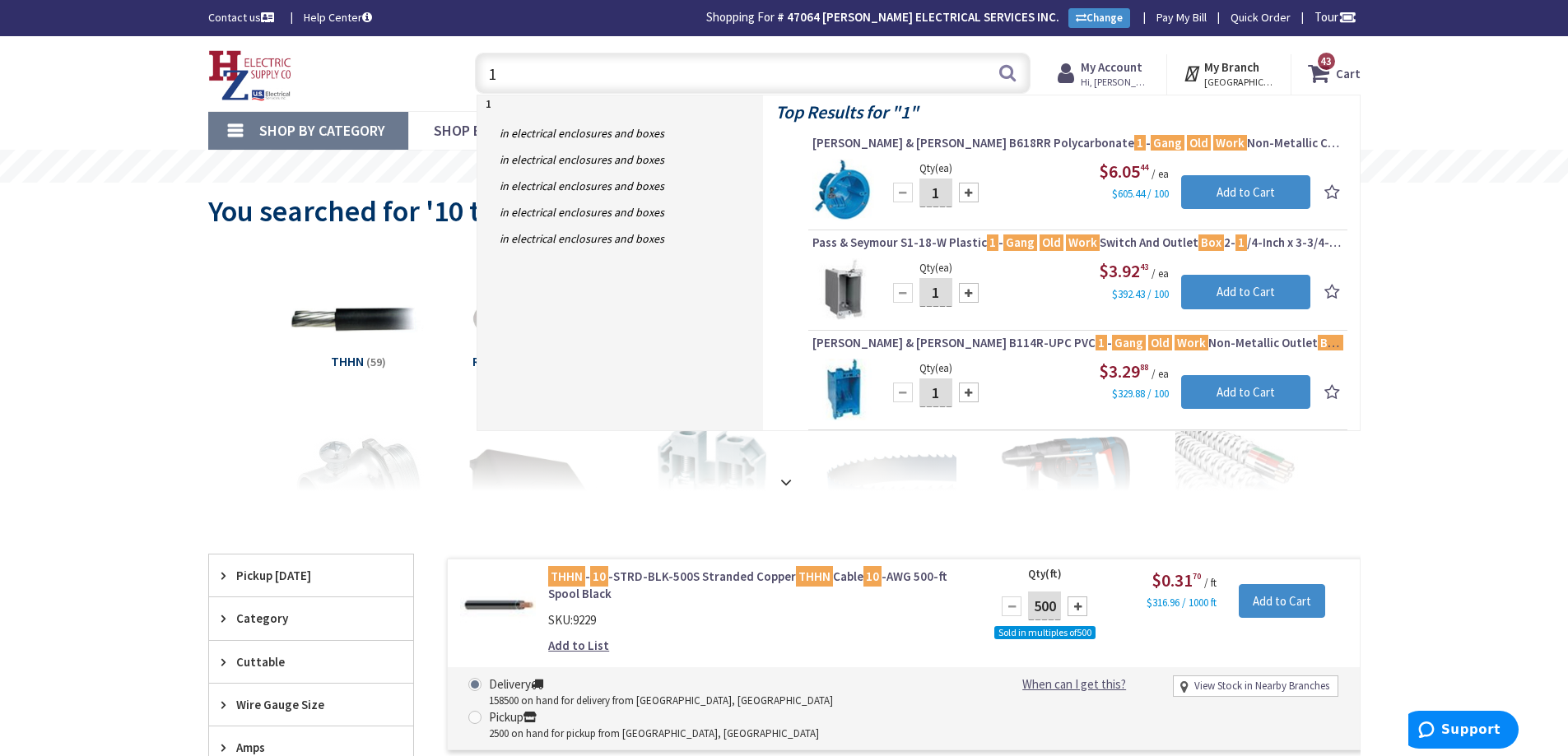
type input "1"
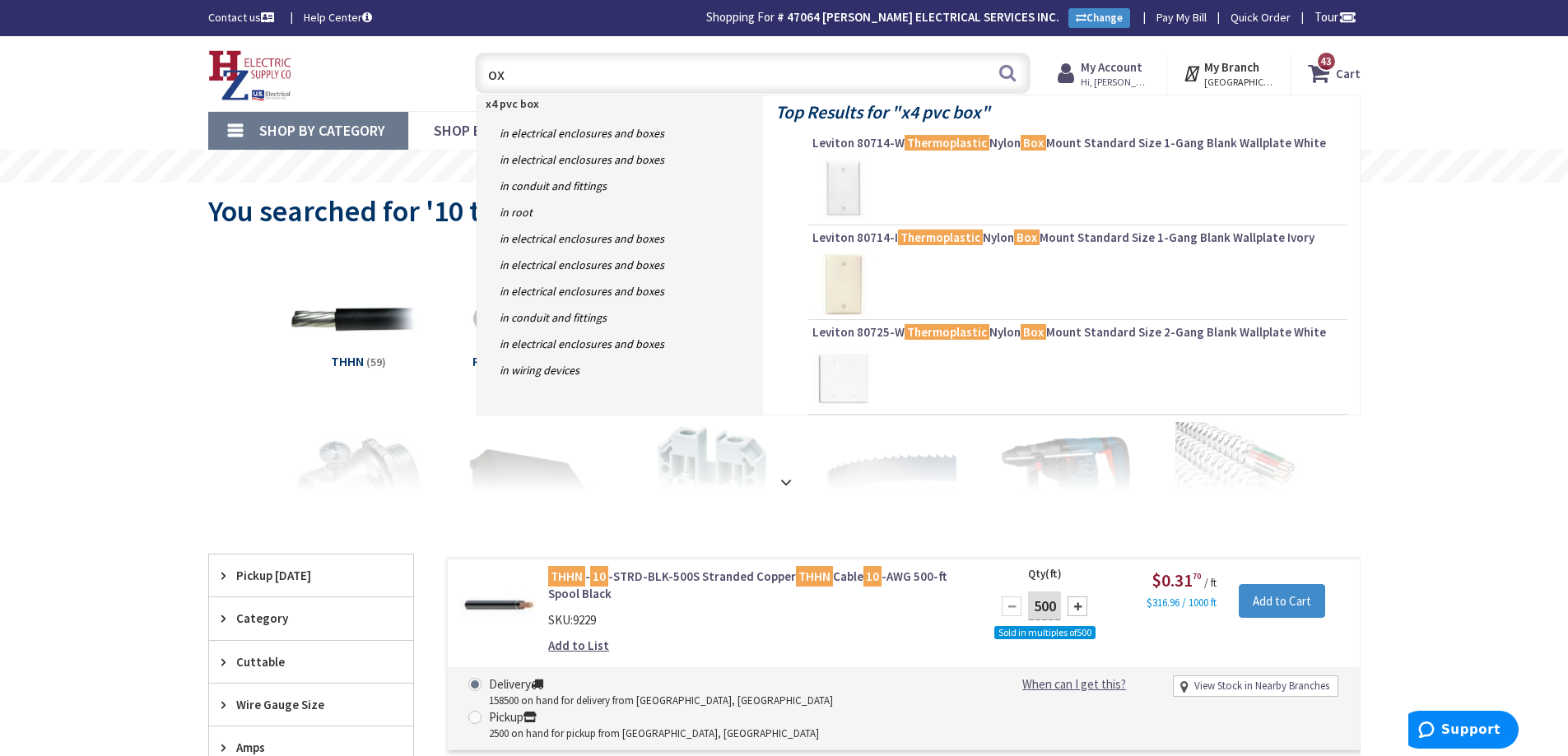
type input "x"
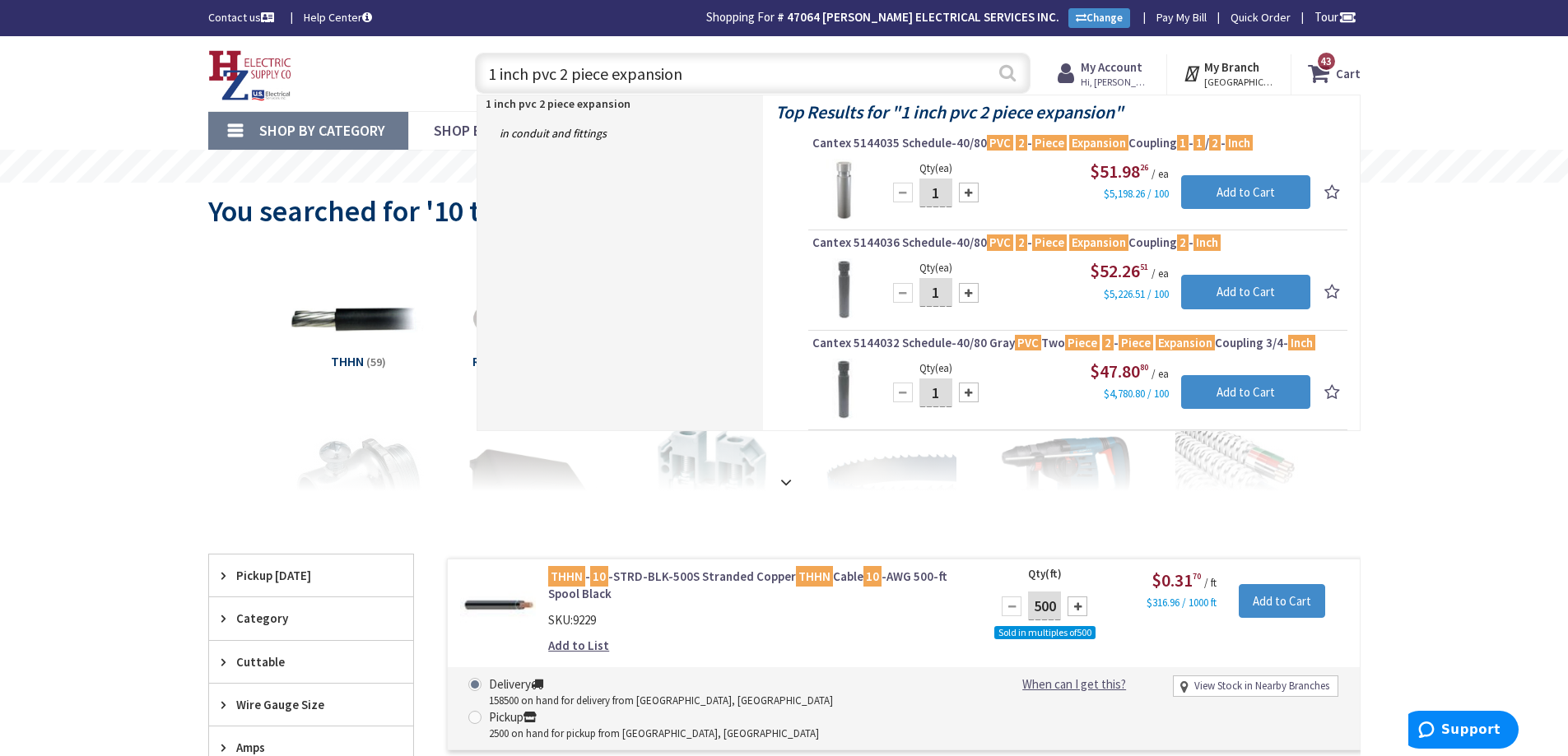
type input "1 inch pvc 2 piece expansion"
click at [1006, 76] on button "Search" at bounding box center [1007, 73] width 21 height 37
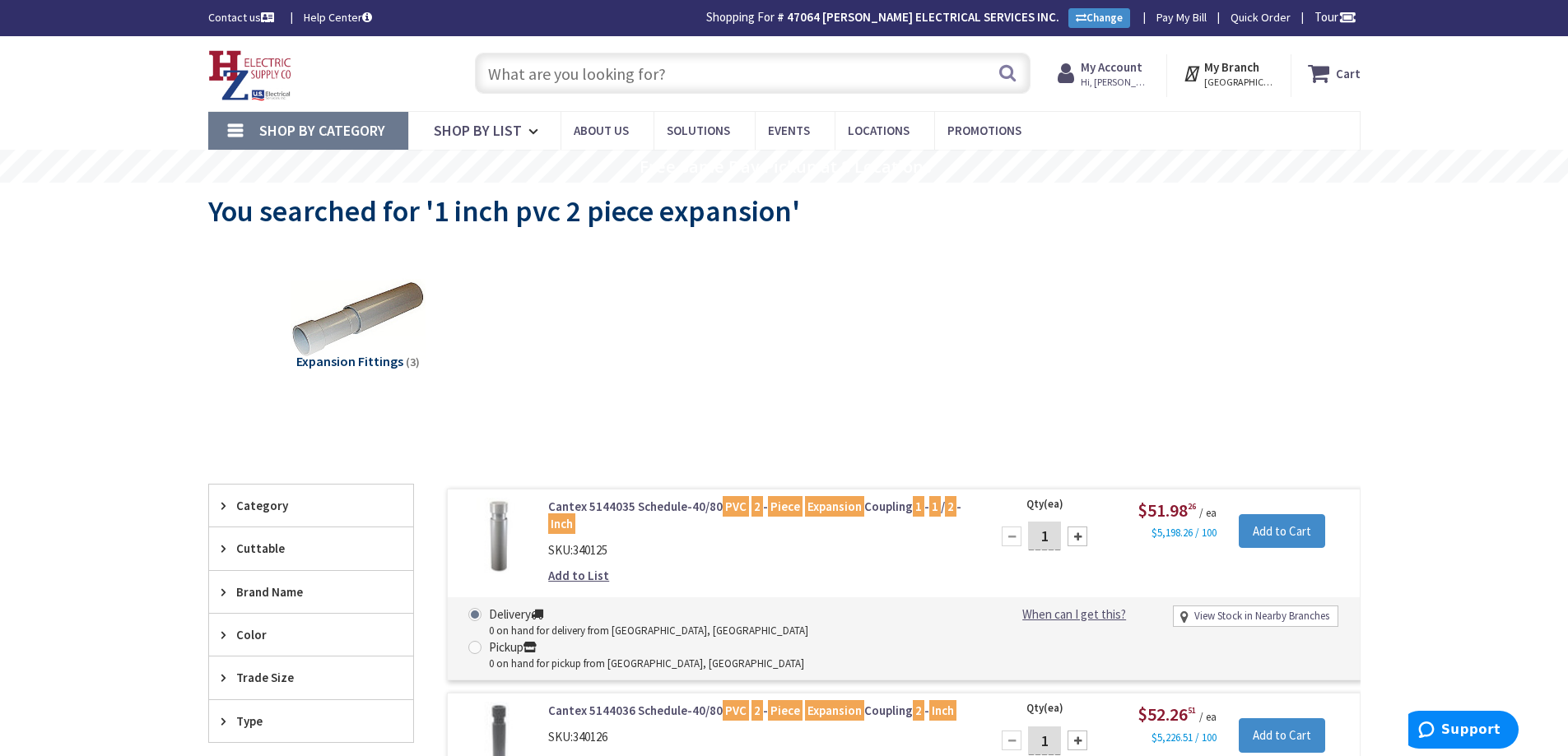
click at [679, 77] on input "text" at bounding box center [753, 73] width 556 height 41
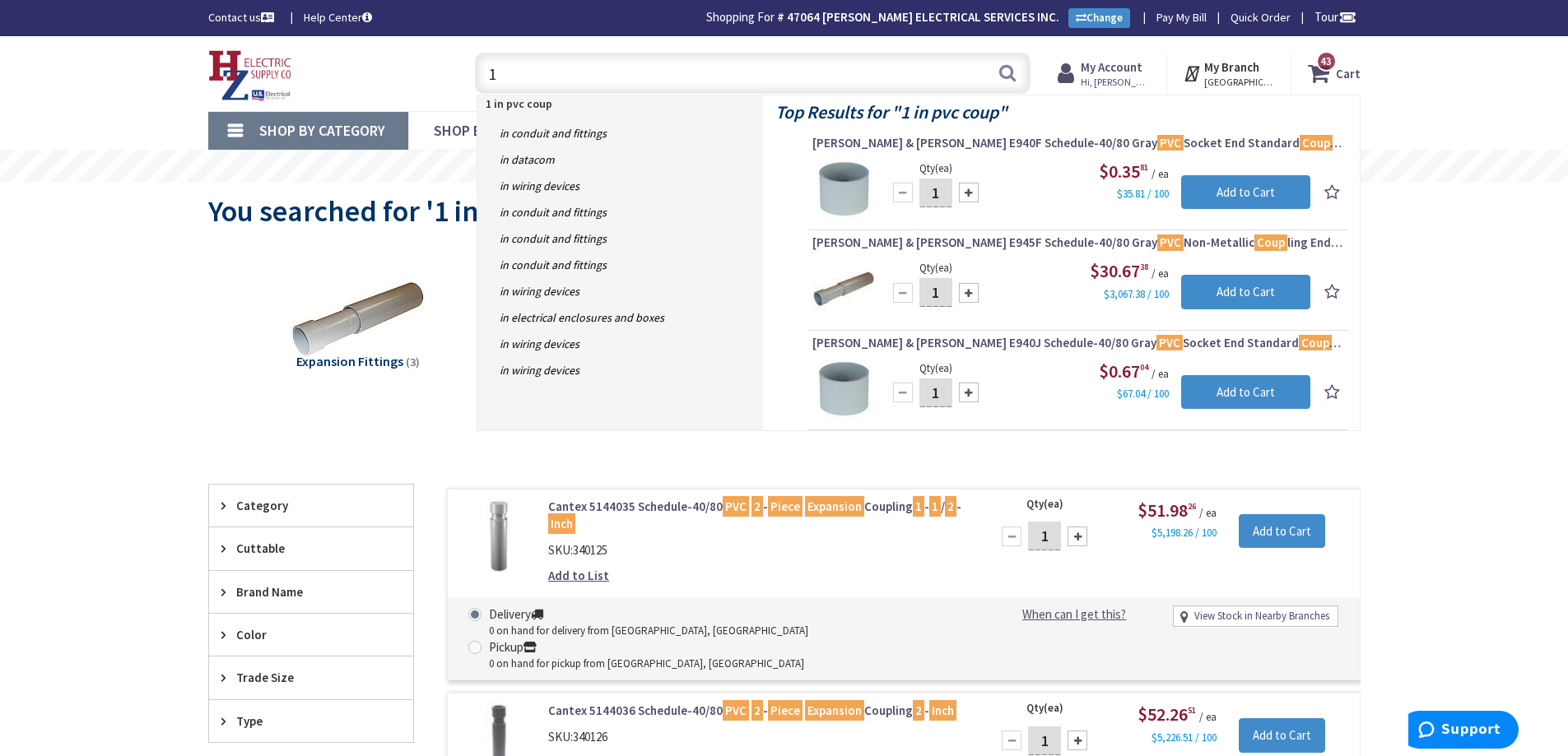
type input "1"
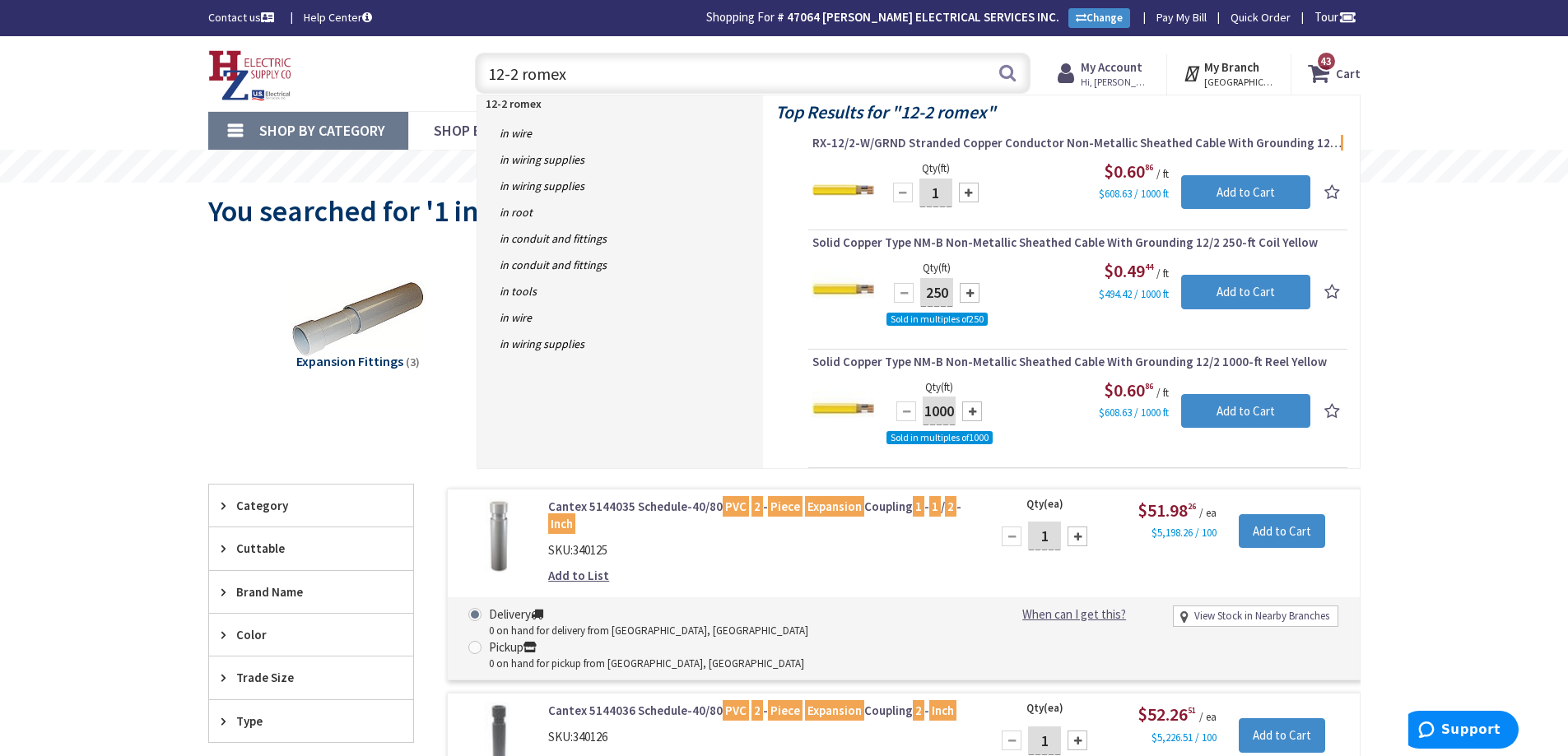
click at [729, 83] on input "12-2 romex" at bounding box center [753, 73] width 556 height 41
type input "1"
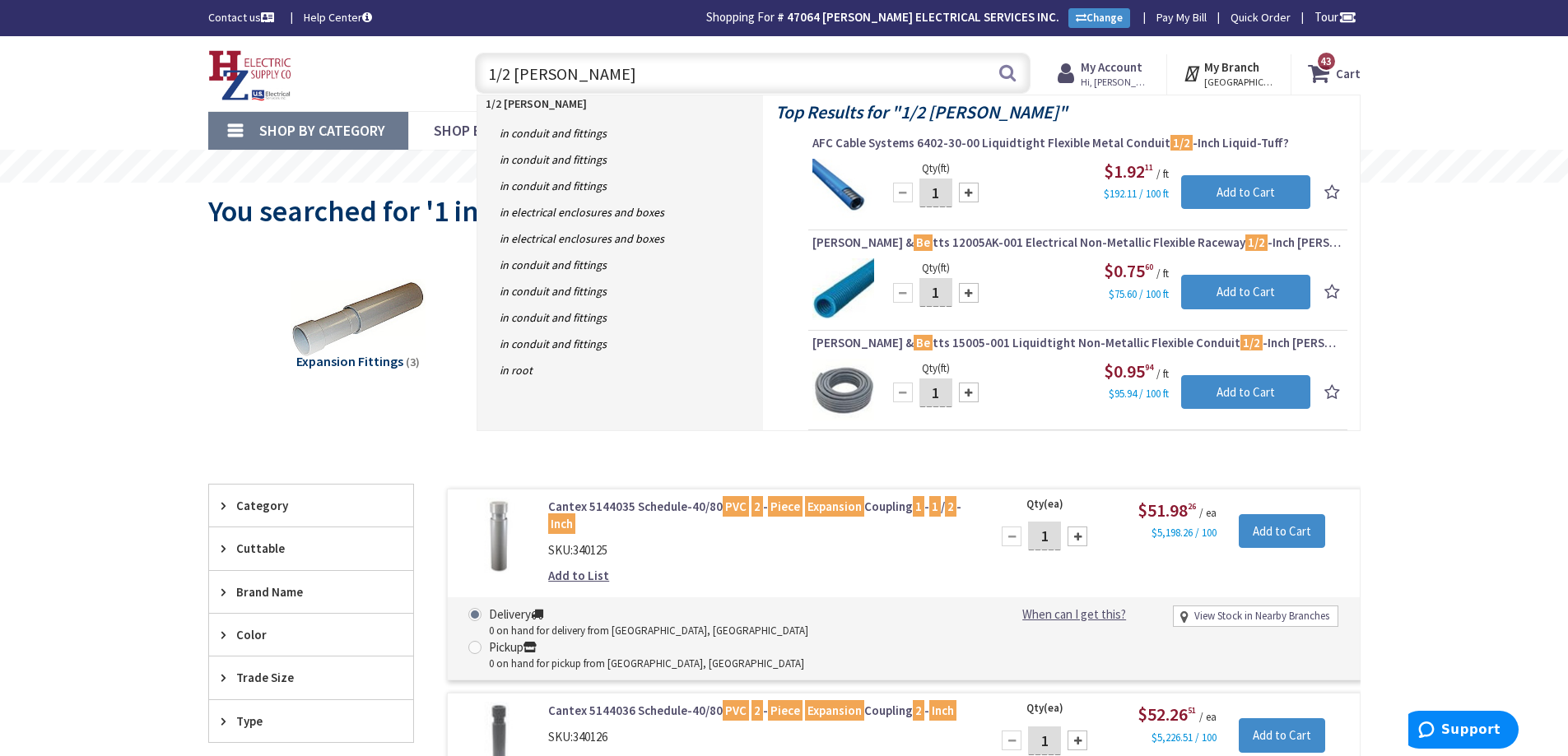
type input "1/2 bell box"
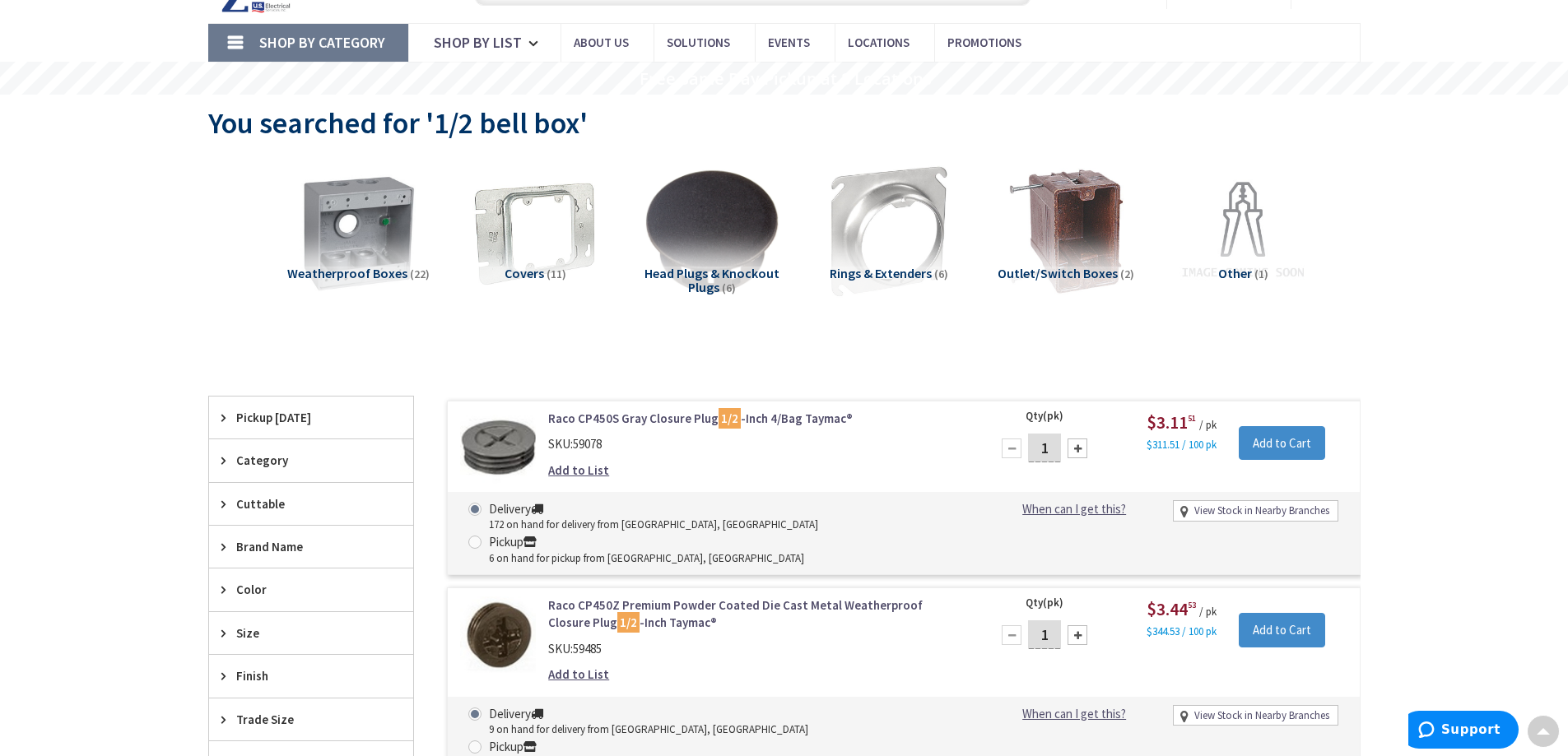
scroll to position [3, 0]
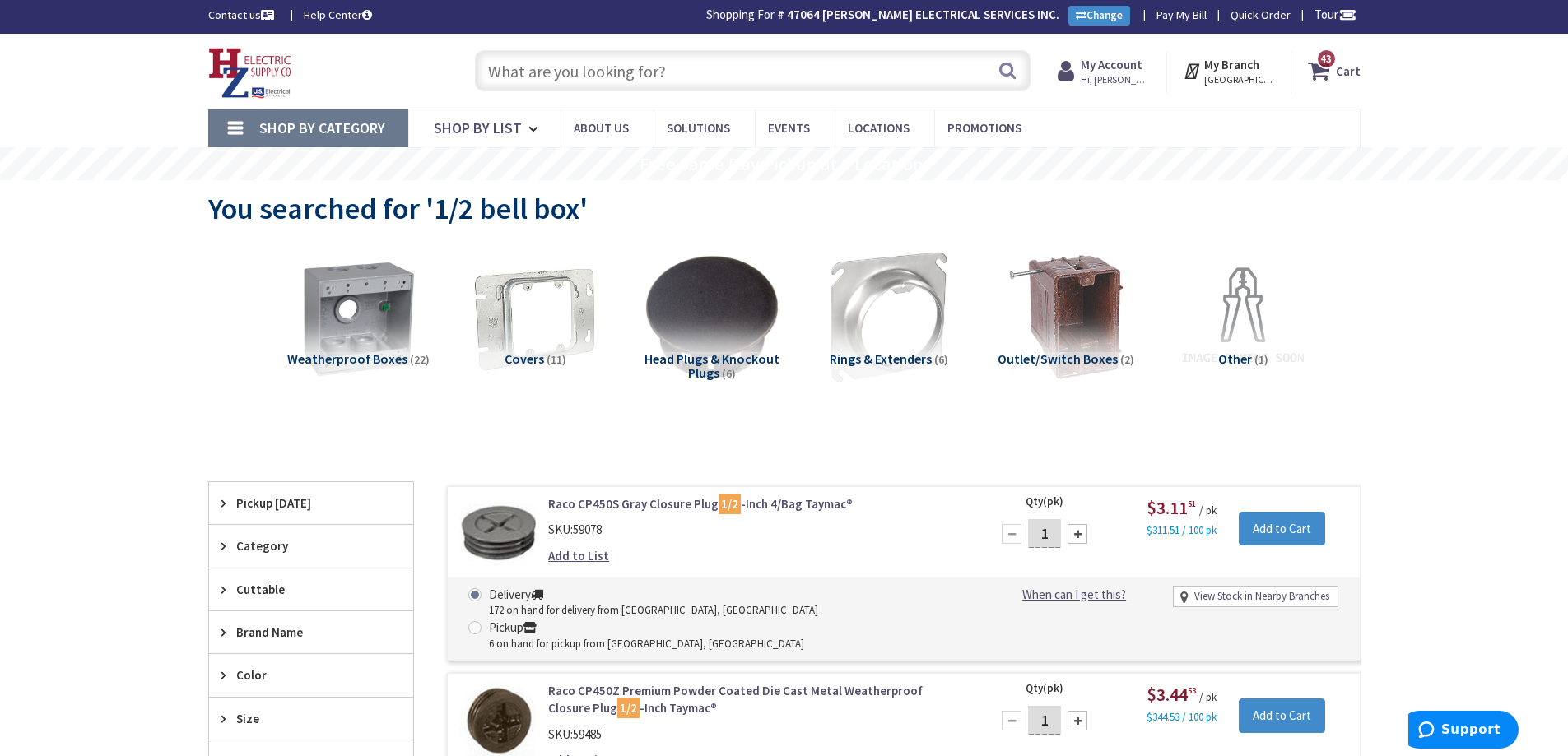
click at [659, 75] on input "text" at bounding box center [753, 71] width 556 height 41
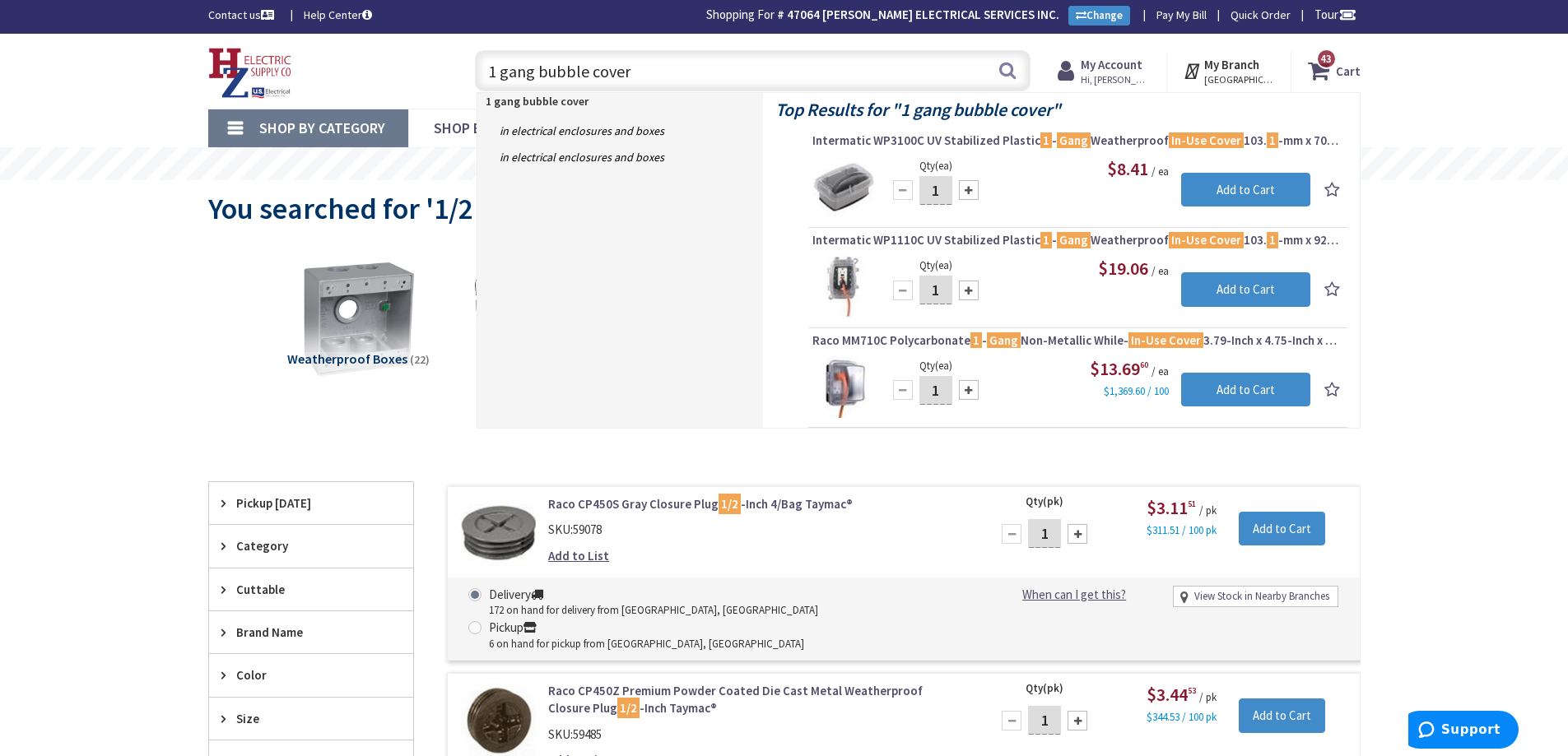
drag, startPoint x: 732, startPoint y: 82, endPoint x: 483, endPoint y: 60, distance: 250.0
click at [483, 60] on input "1 gang bubble cover" at bounding box center [753, 71] width 556 height 41
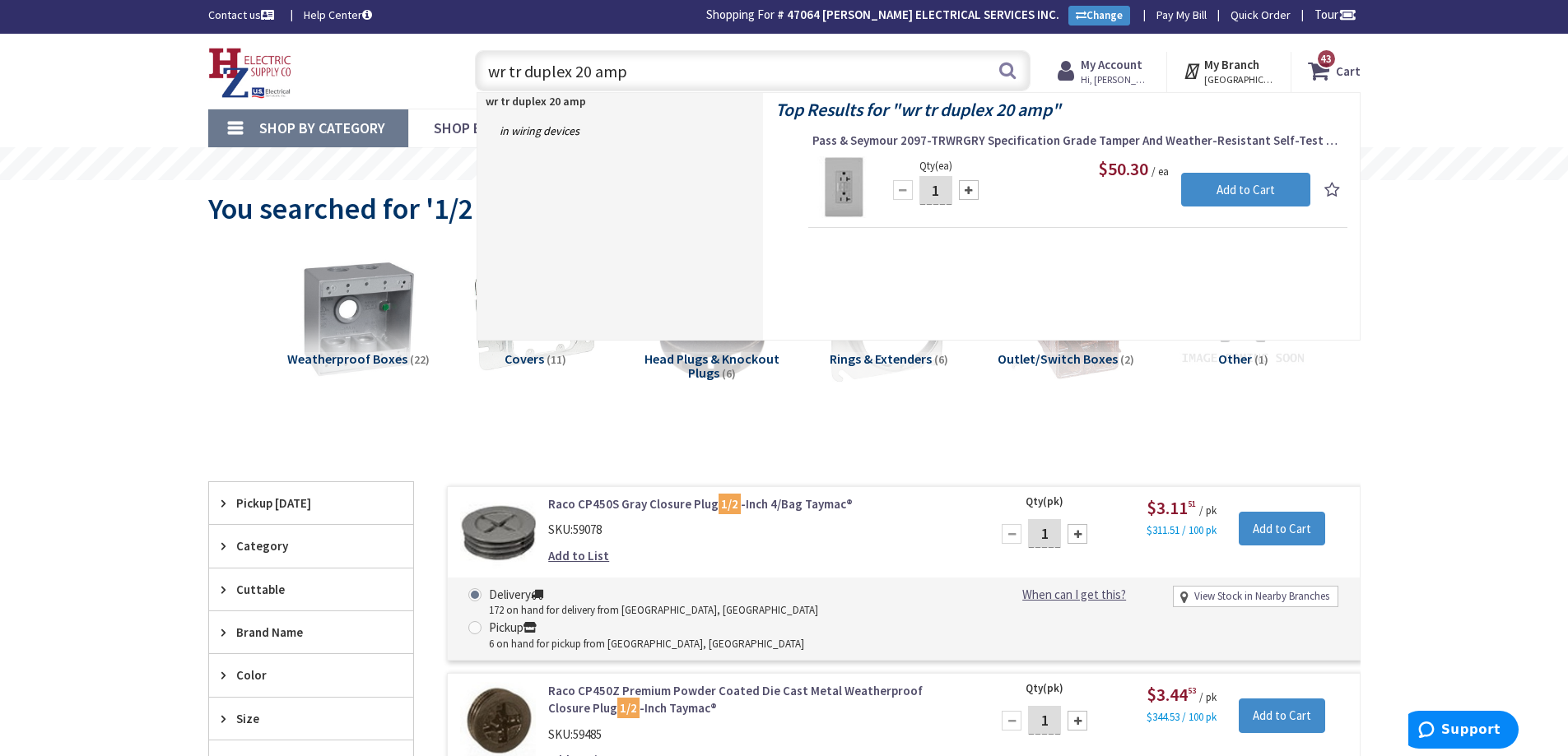
click at [1024, 64] on input "wr tr duplex 20 amp" at bounding box center [753, 71] width 556 height 41
type input "wr tr duplex 20 amp"
click at [1009, 72] on button "Search" at bounding box center [1007, 71] width 21 height 37
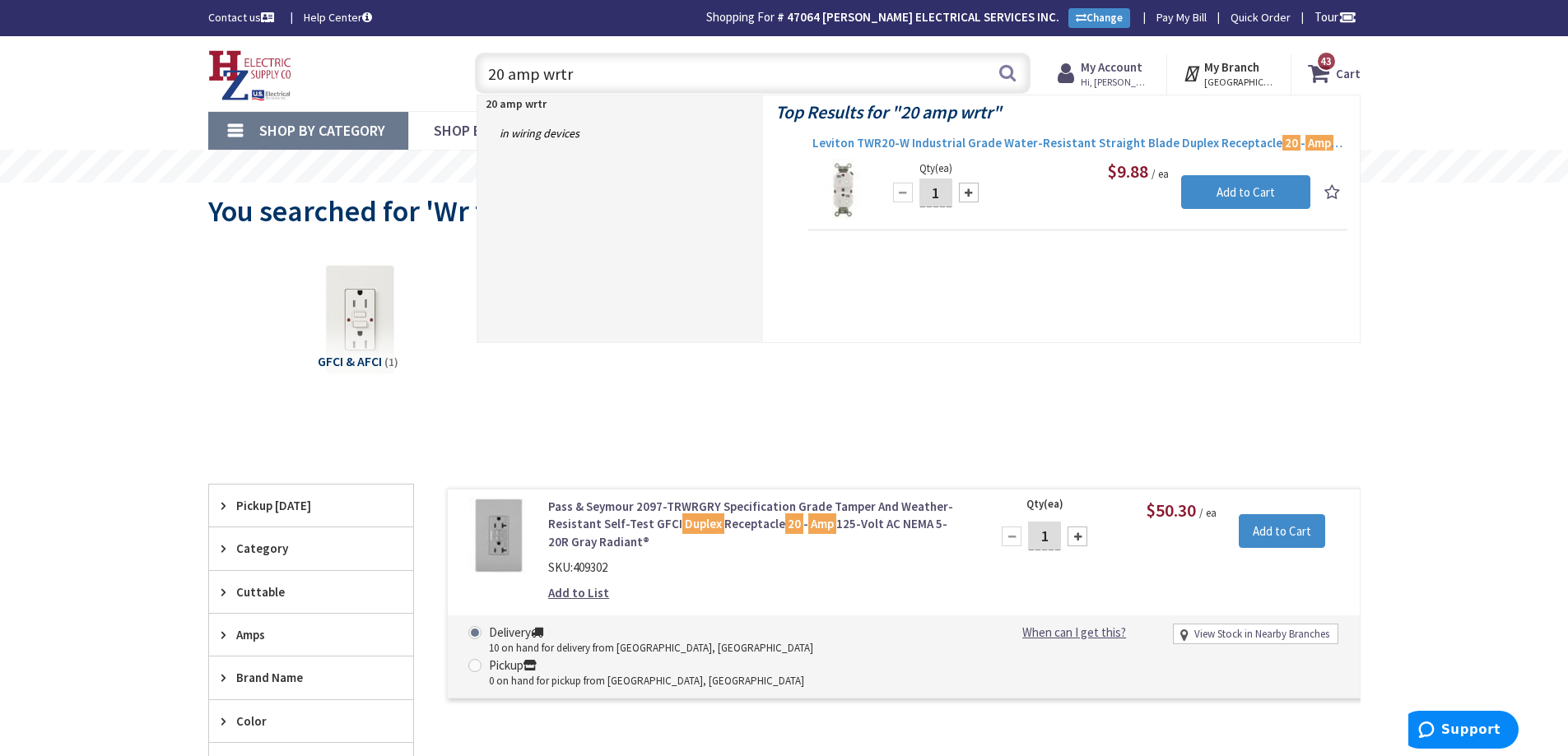
type input "20 amp wrtr"
click at [963, 146] on span "Leviton TWR20-W Industrial Grade Water-Resistant Straight Blade Duplex Receptac…" at bounding box center [1078, 143] width 531 height 17
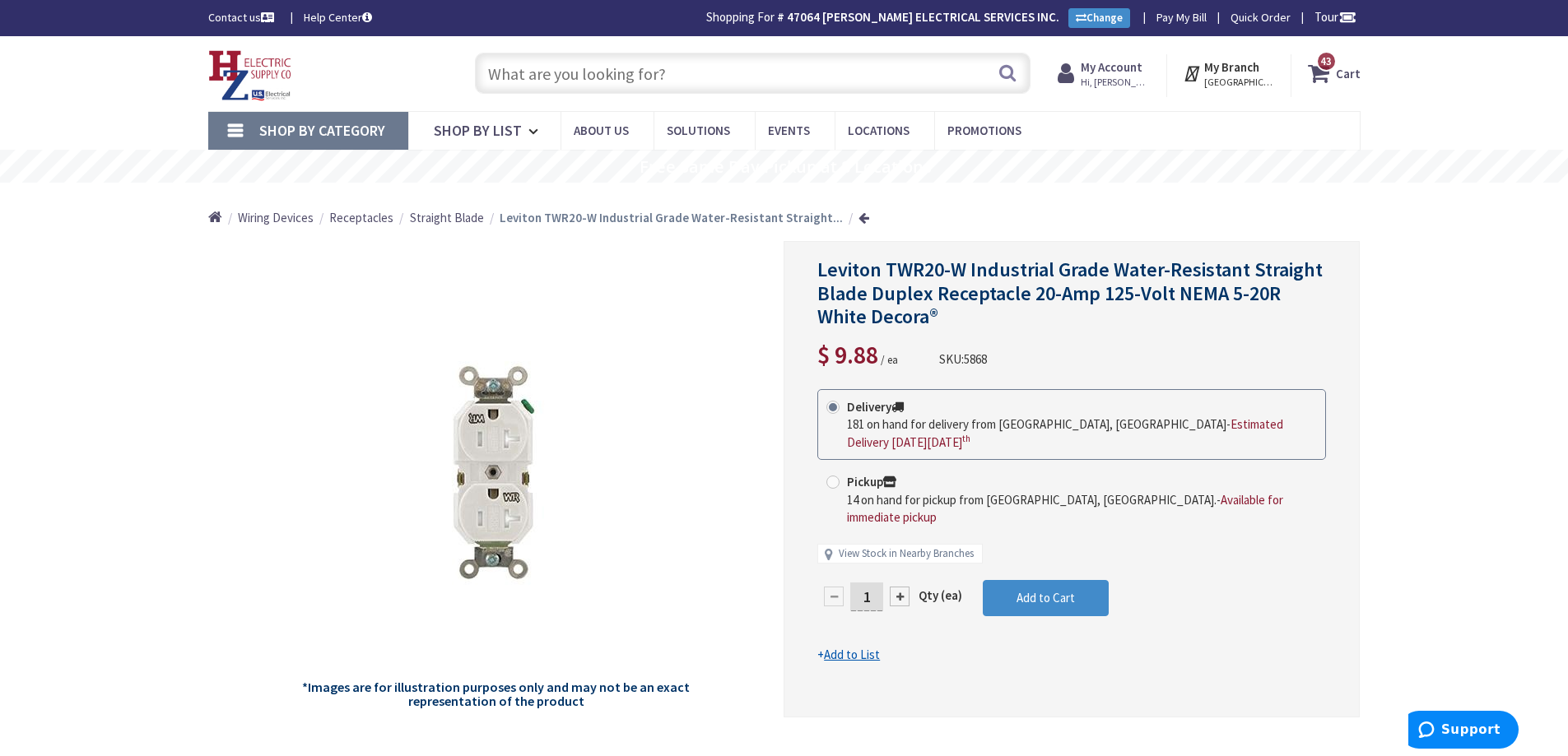
click at [694, 67] on input "text" at bounding box center [753, 73] width 556 height 41
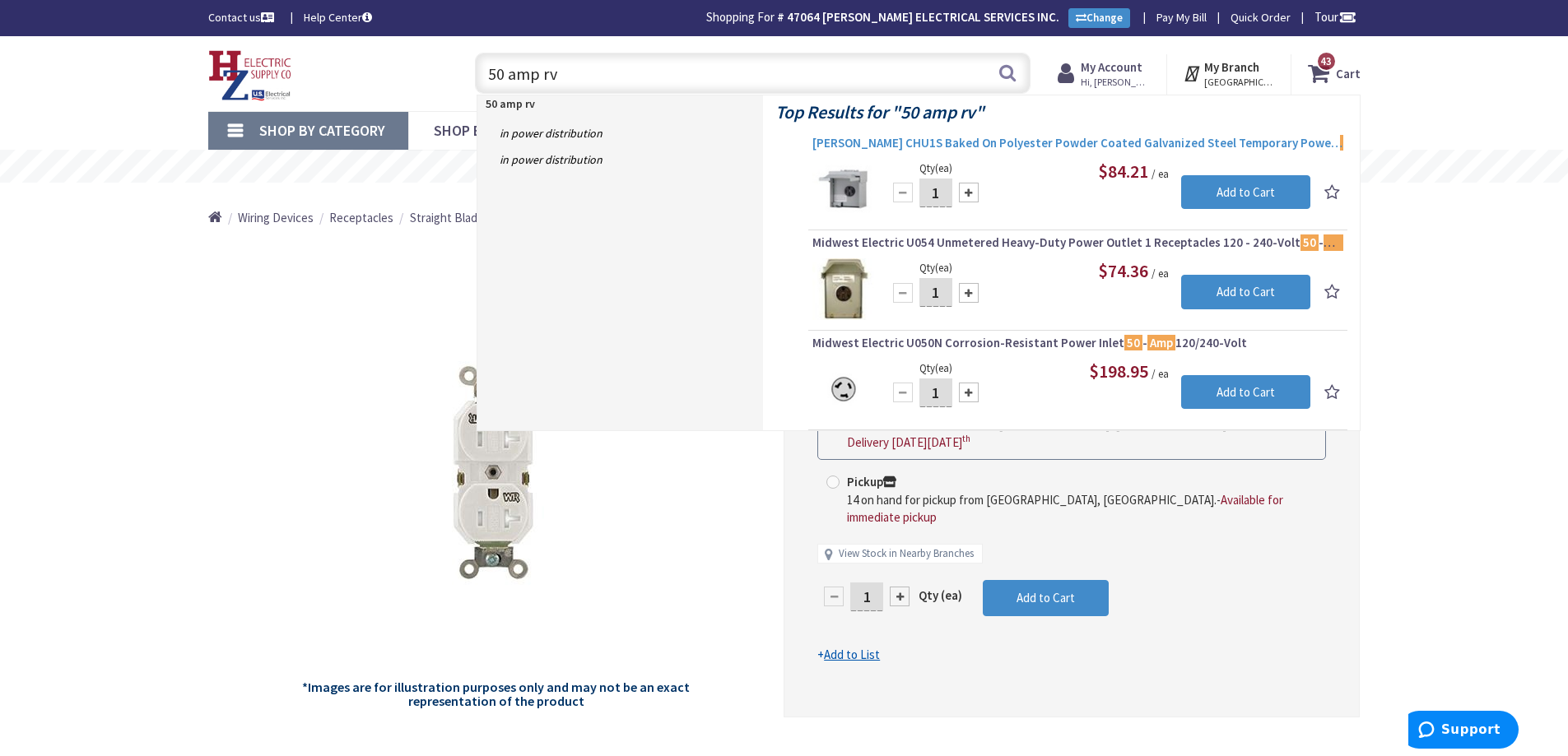
type input "50 amp rv"
click at [1003, 144] on span "[PERSON_NAME] CHU1S Baked On Polyester Powder Coated Galvanized Steel Temporary…" at bounding box center [1078, 143] width 531 height 17
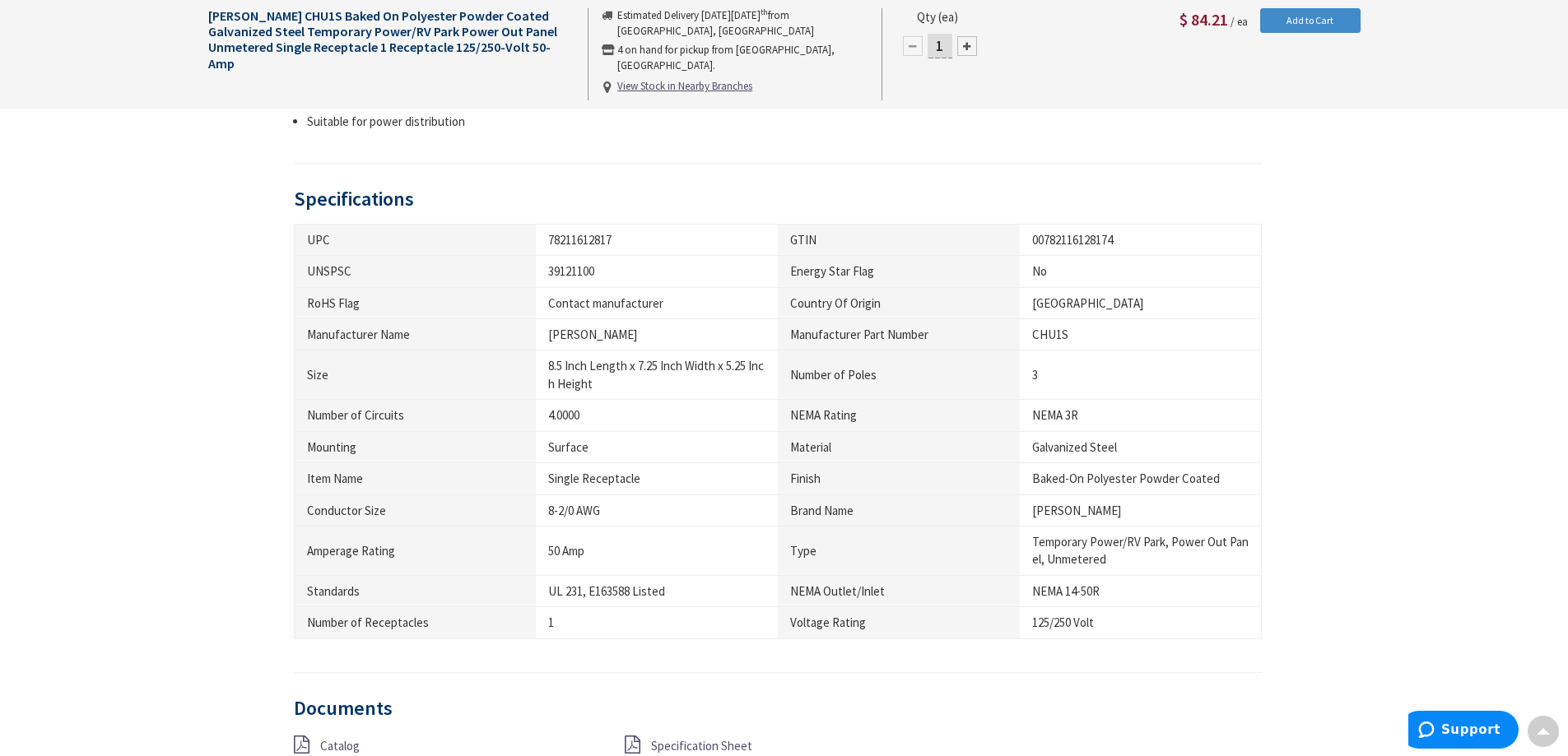
scroll to position [825, 0]
